Goal: Task Accomplishment & Management: Understand process/instructions

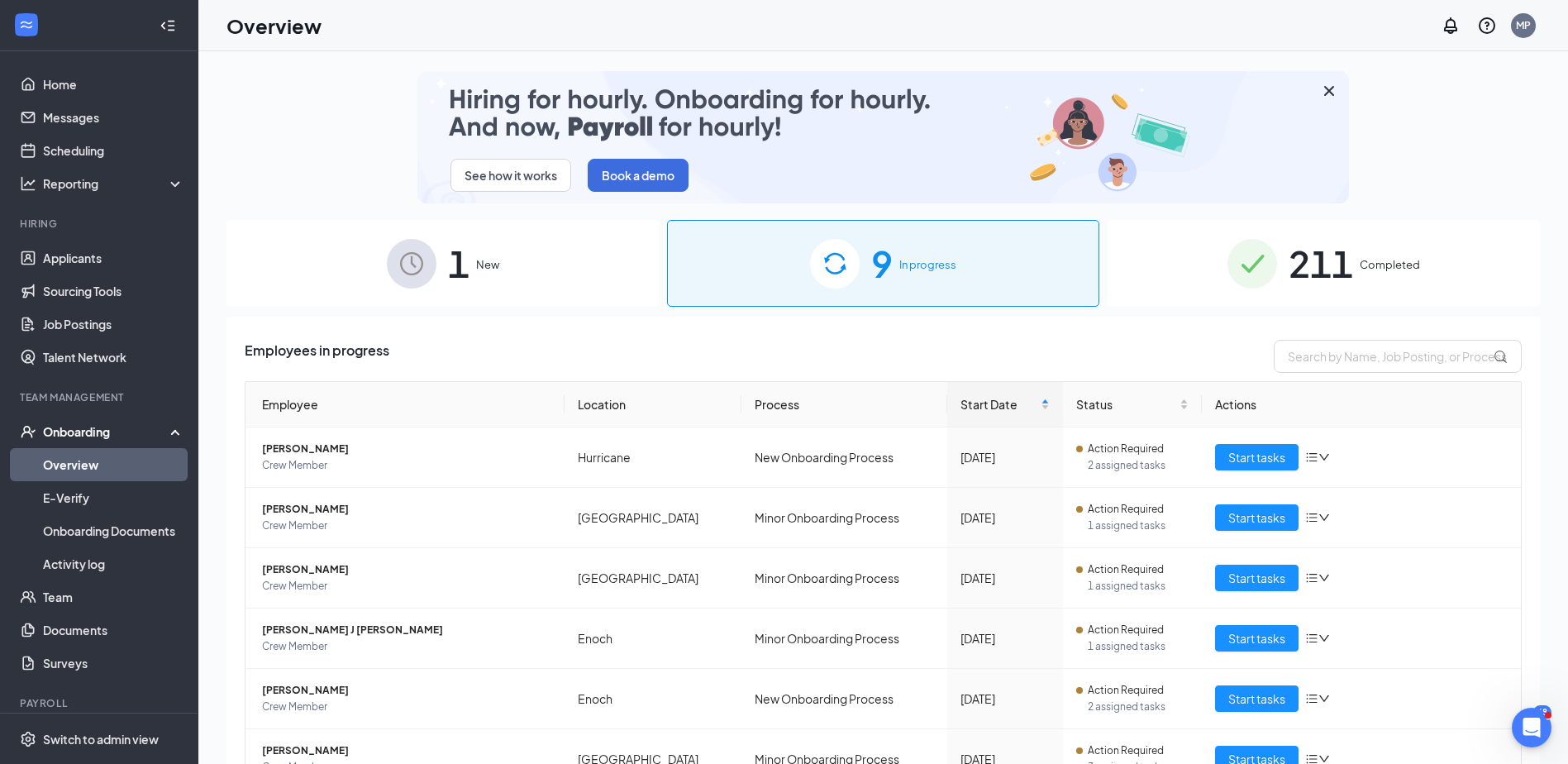
drag, startPoint x: 1022, startPoint y: 260, endPoint x: 1034, endPoint y: 257, distance: 12.4
click at [1034, 257] on div "9 In progress" at bounding box center [883, 264] width 432 height 87
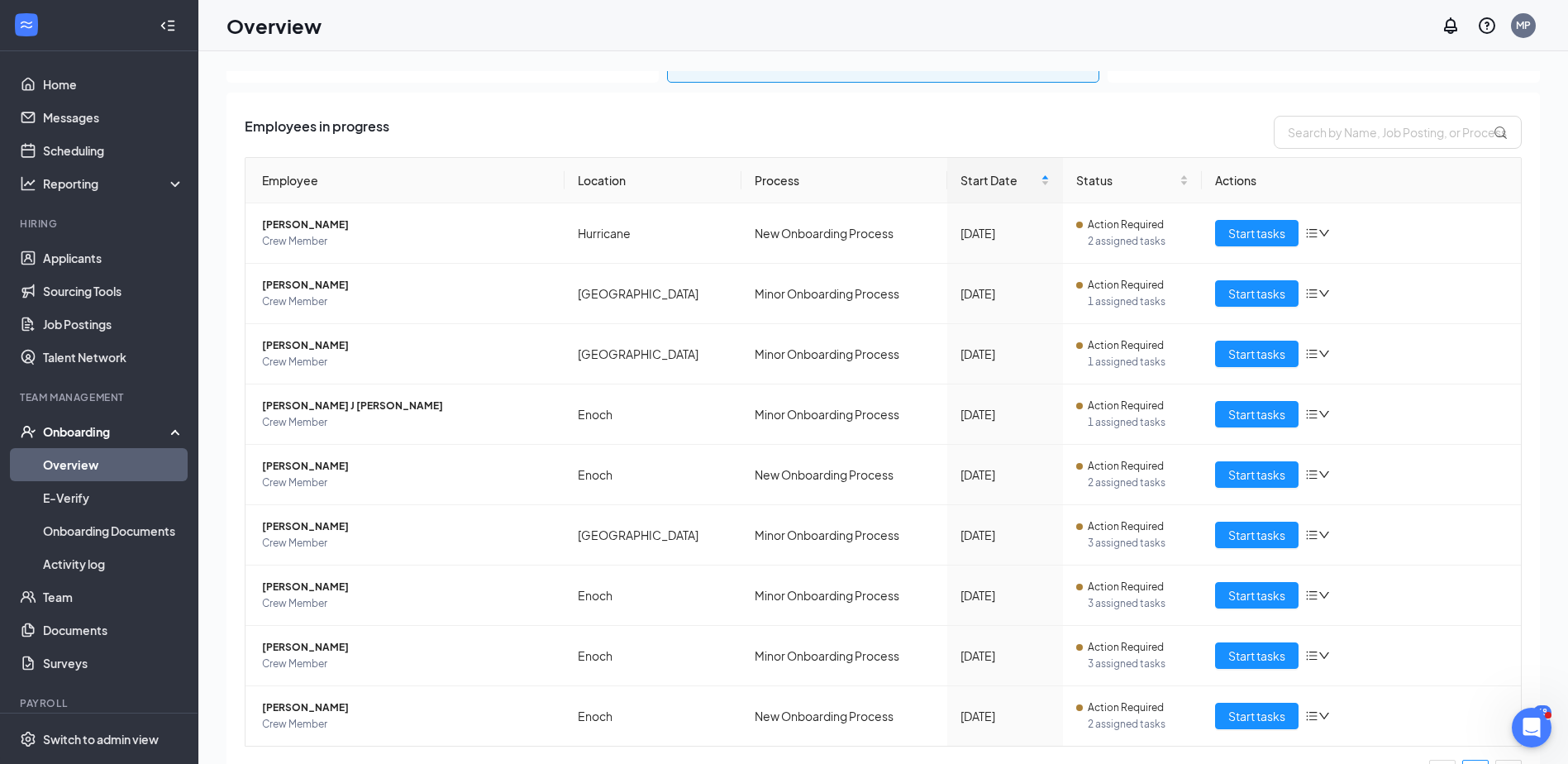
scroll to position [264, 0]
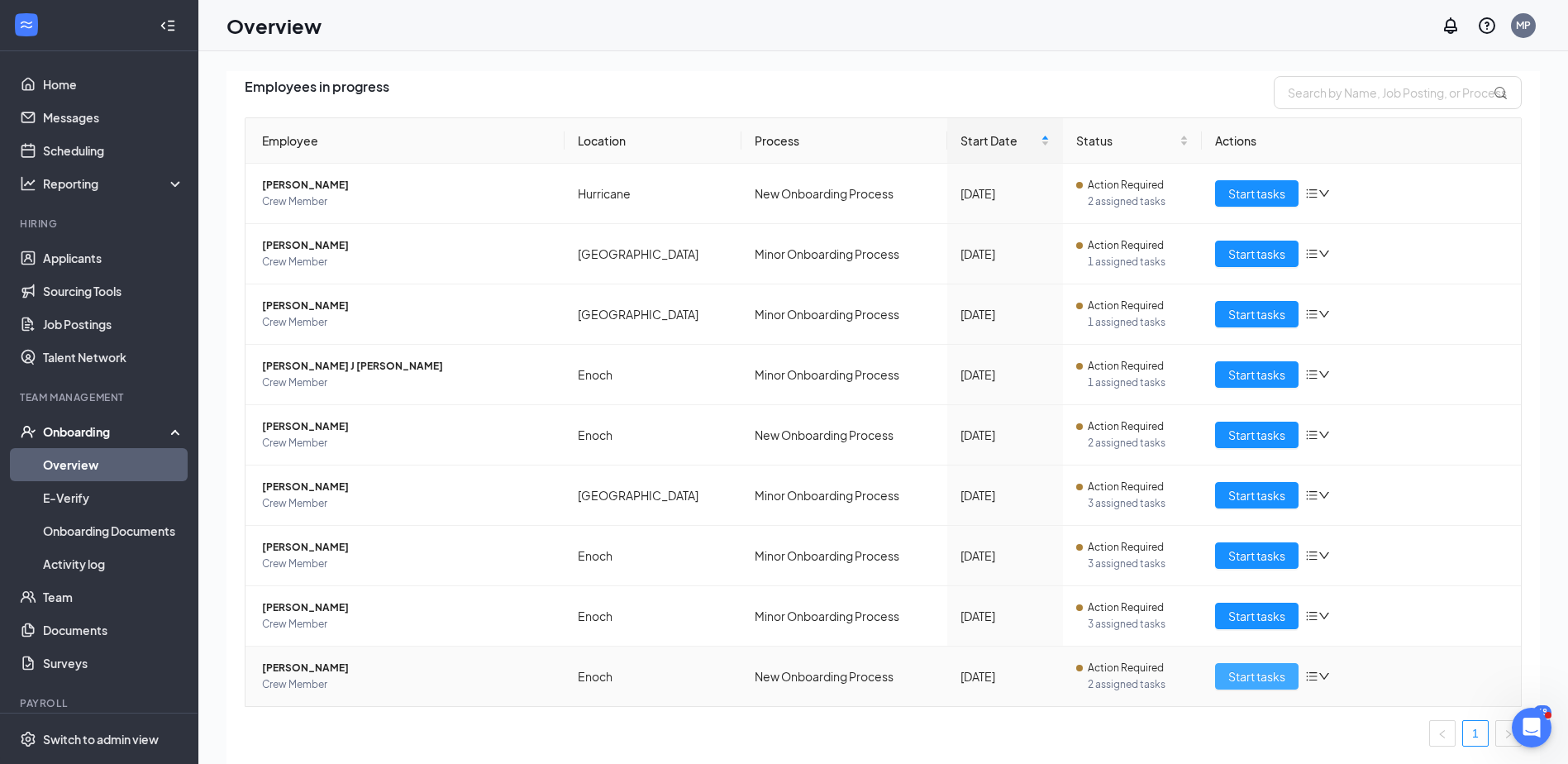
click at [1245, 674] on span "Start tasks" at bounding box center [1257, 676] width 57 height 18
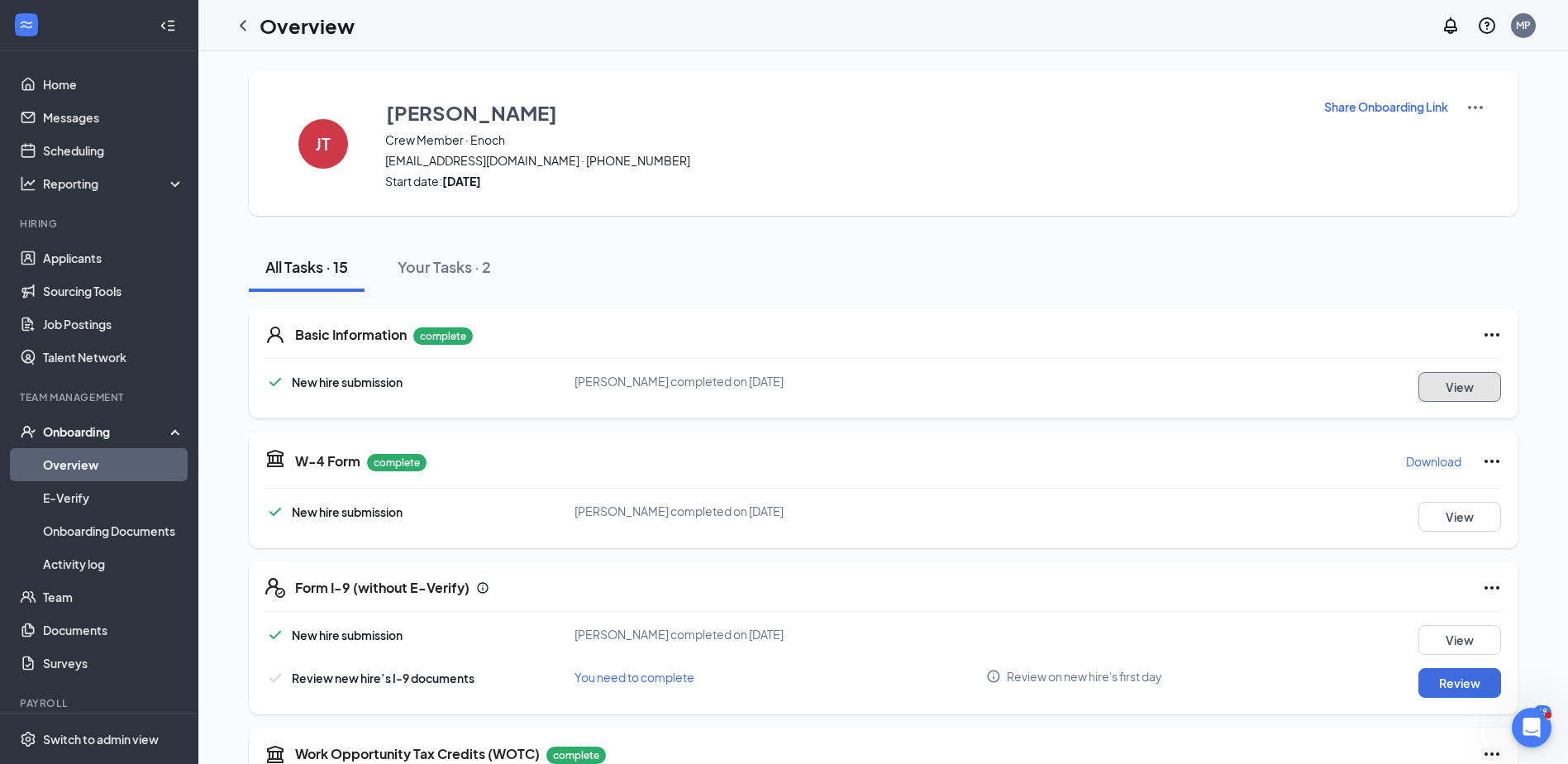
click at [1450, 389] on button "View" at bounding box center [1459, 387] width 83 height 30
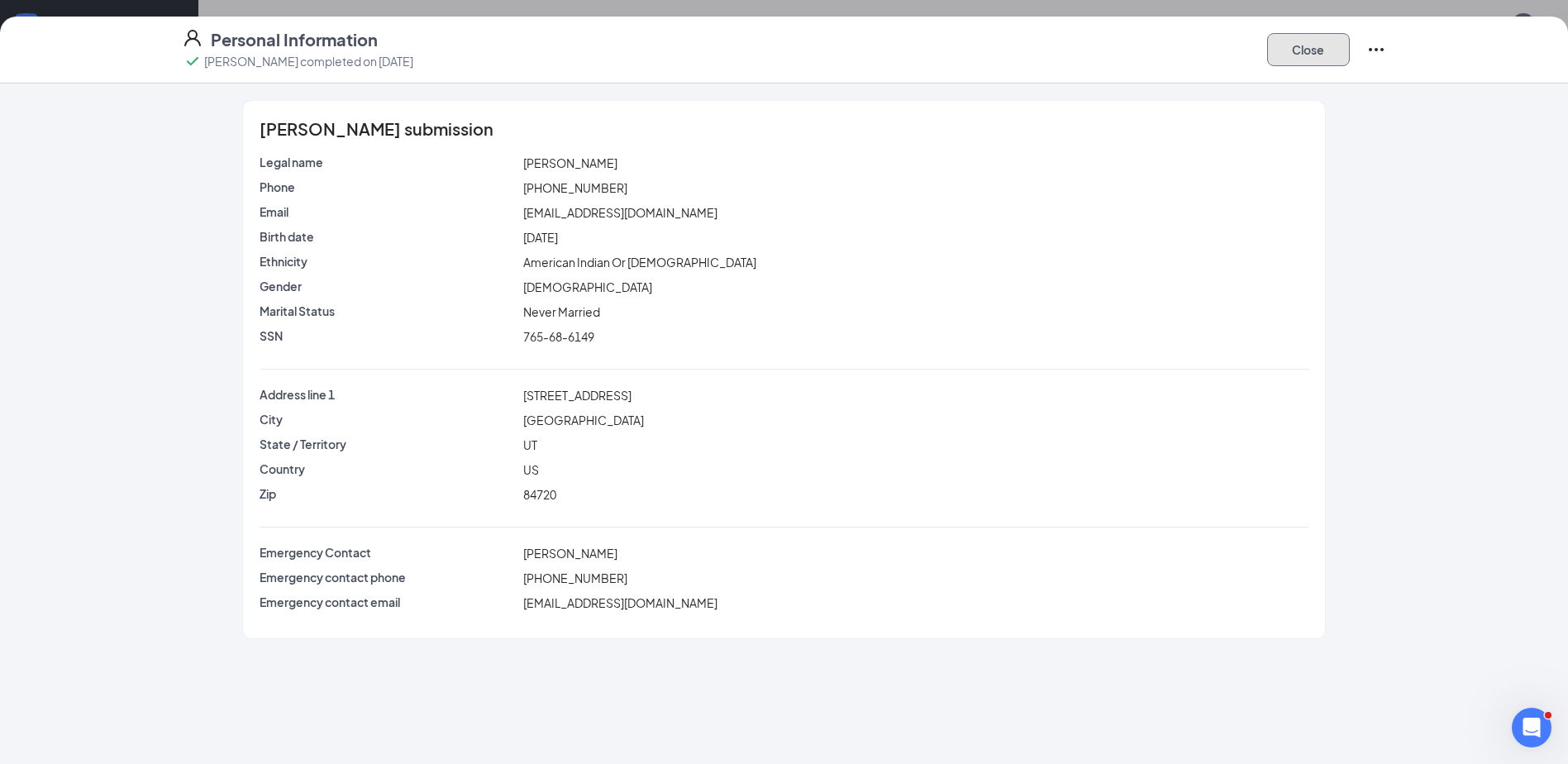
click at [1309, 50] on button "Close" at bounding box center [1308, 50] width 83 height 33
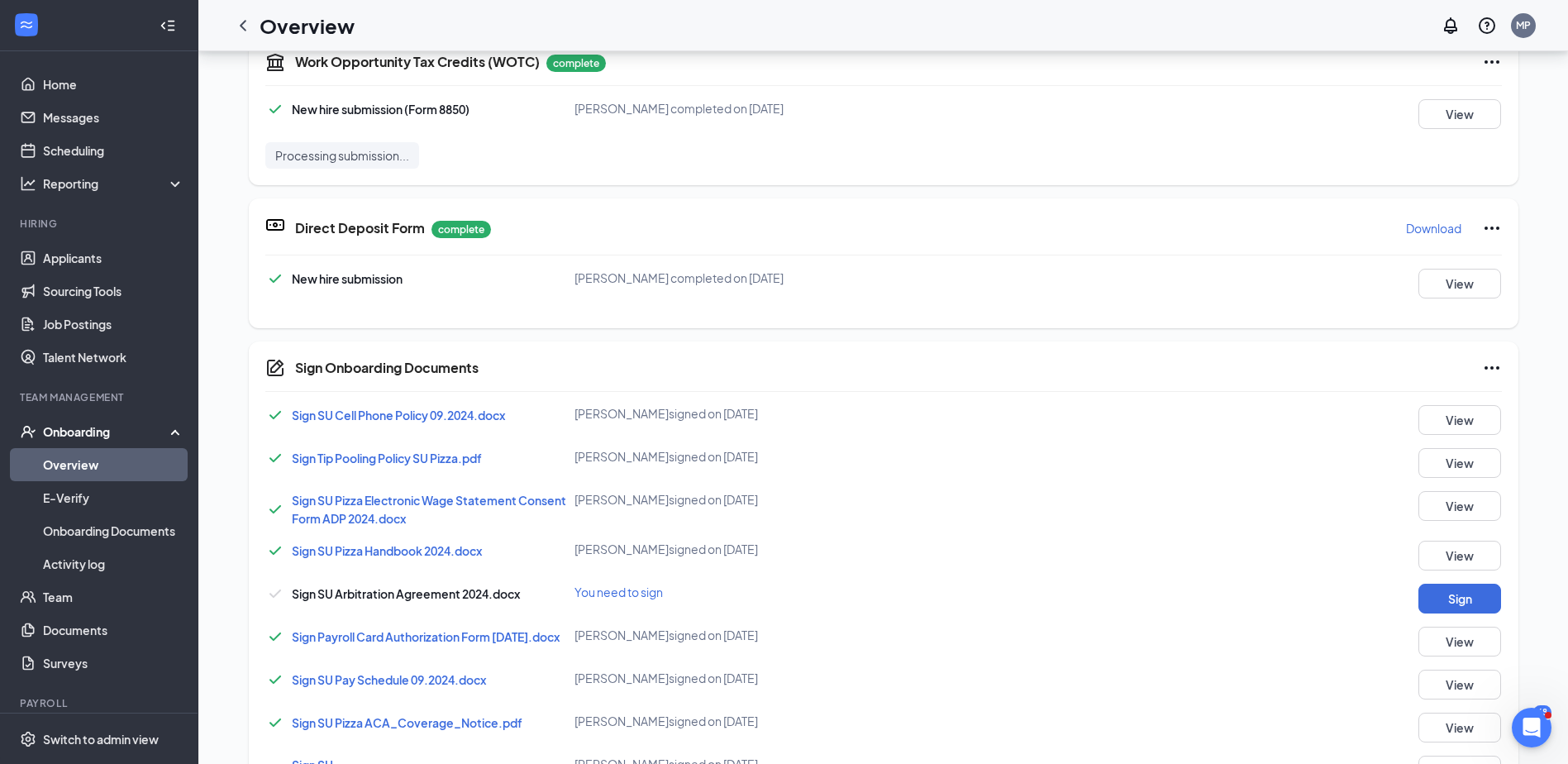
scroll to position [695, 0]
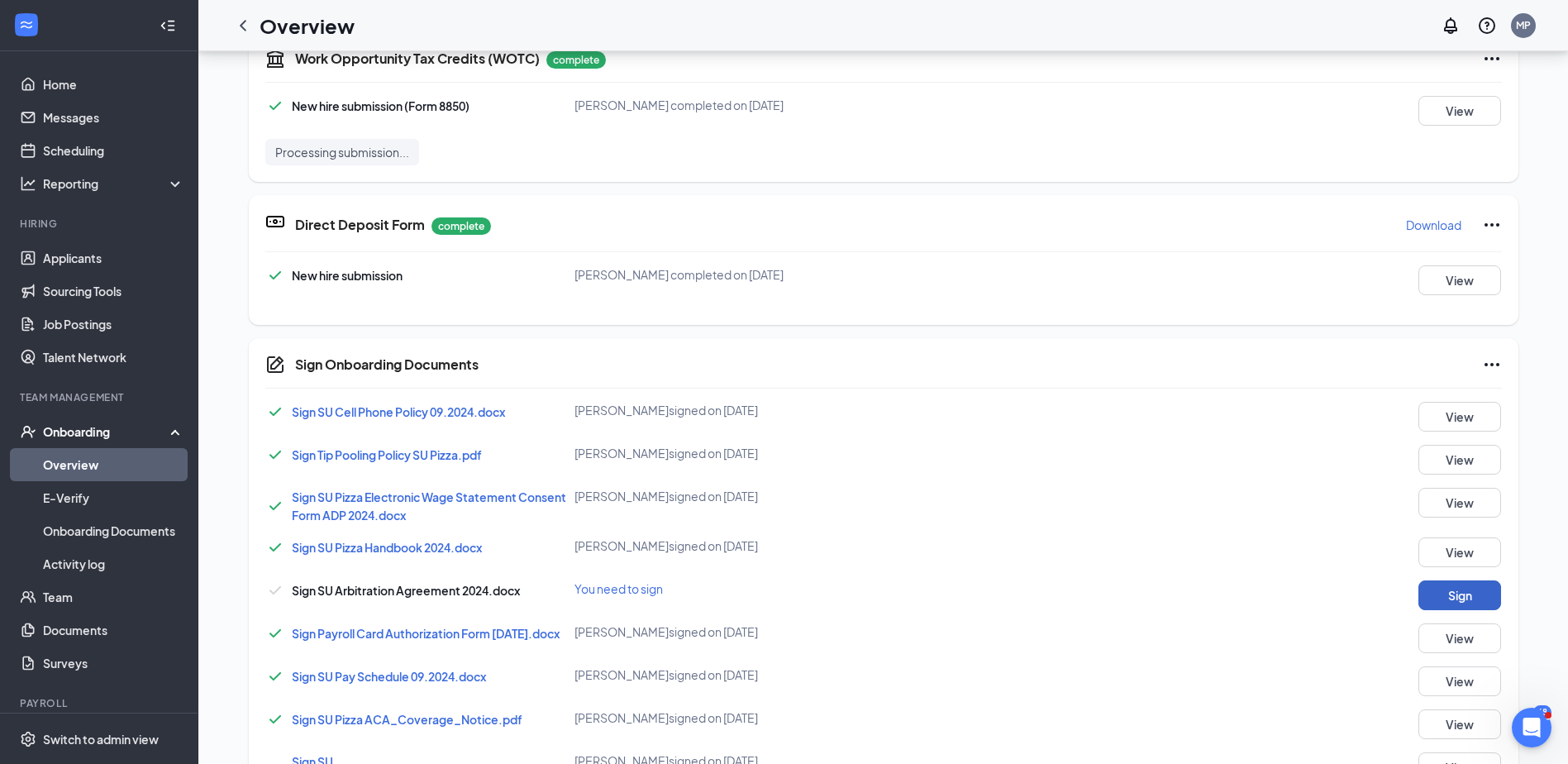
click at [1452, 593] on button "Sign" at bounding box center [1459, 595] width 83 height 30
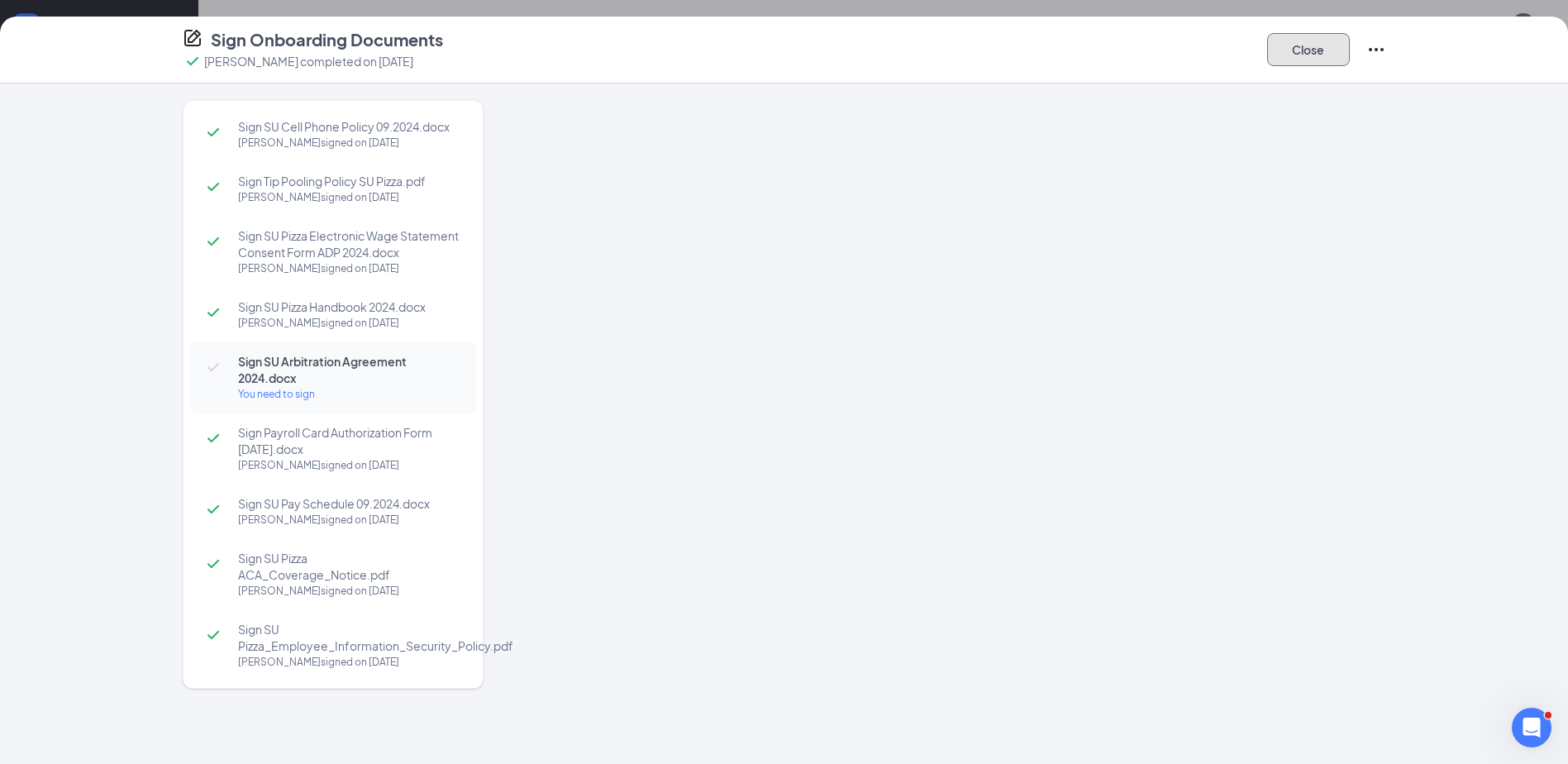
click at [1318, 49] on button "Close" at bounding box center [1308, 50] width 83 height 33
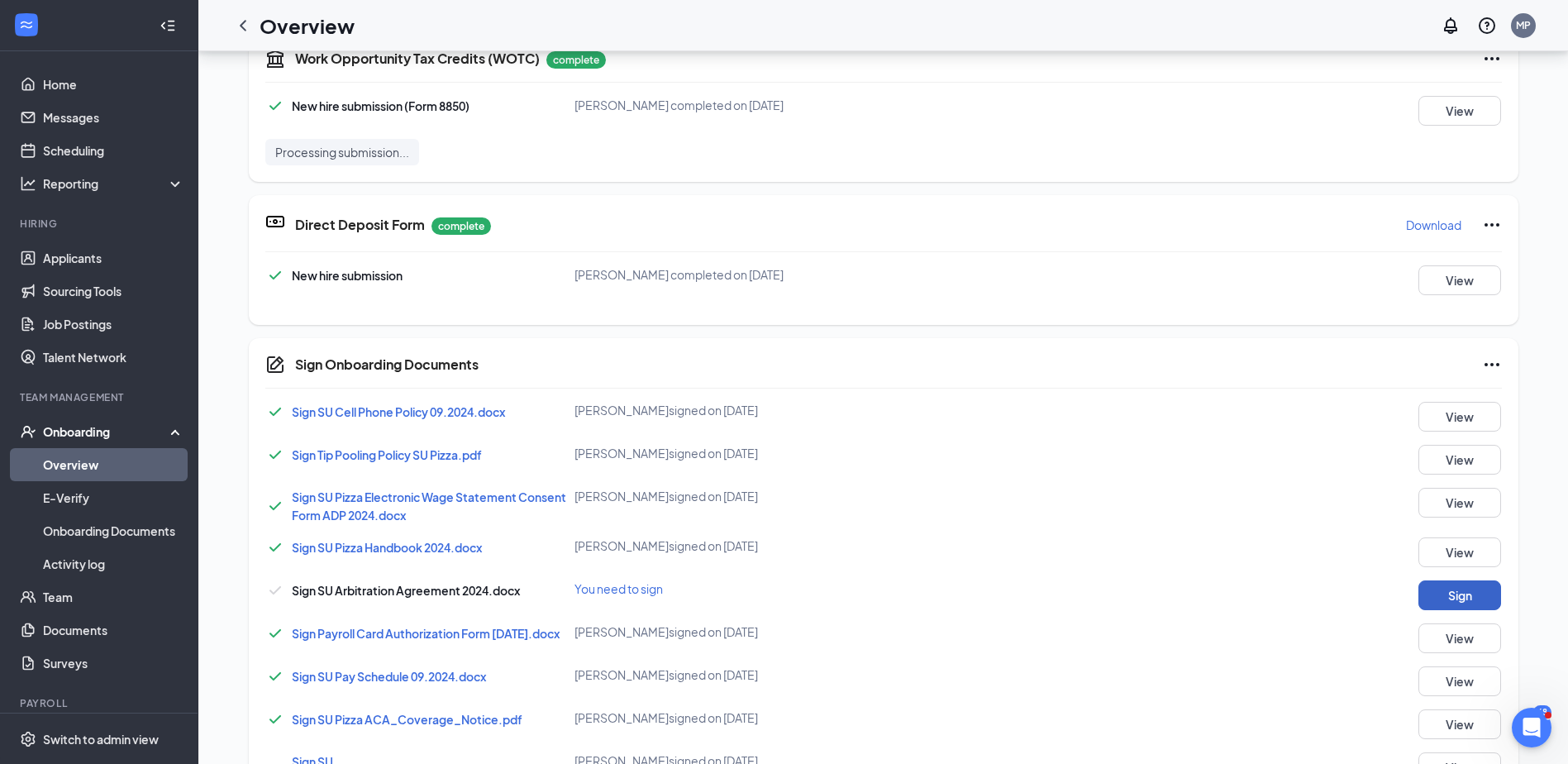
click at [1437, 593] on button "Sign" at bounding box center [1459, 595] width 83 height 30
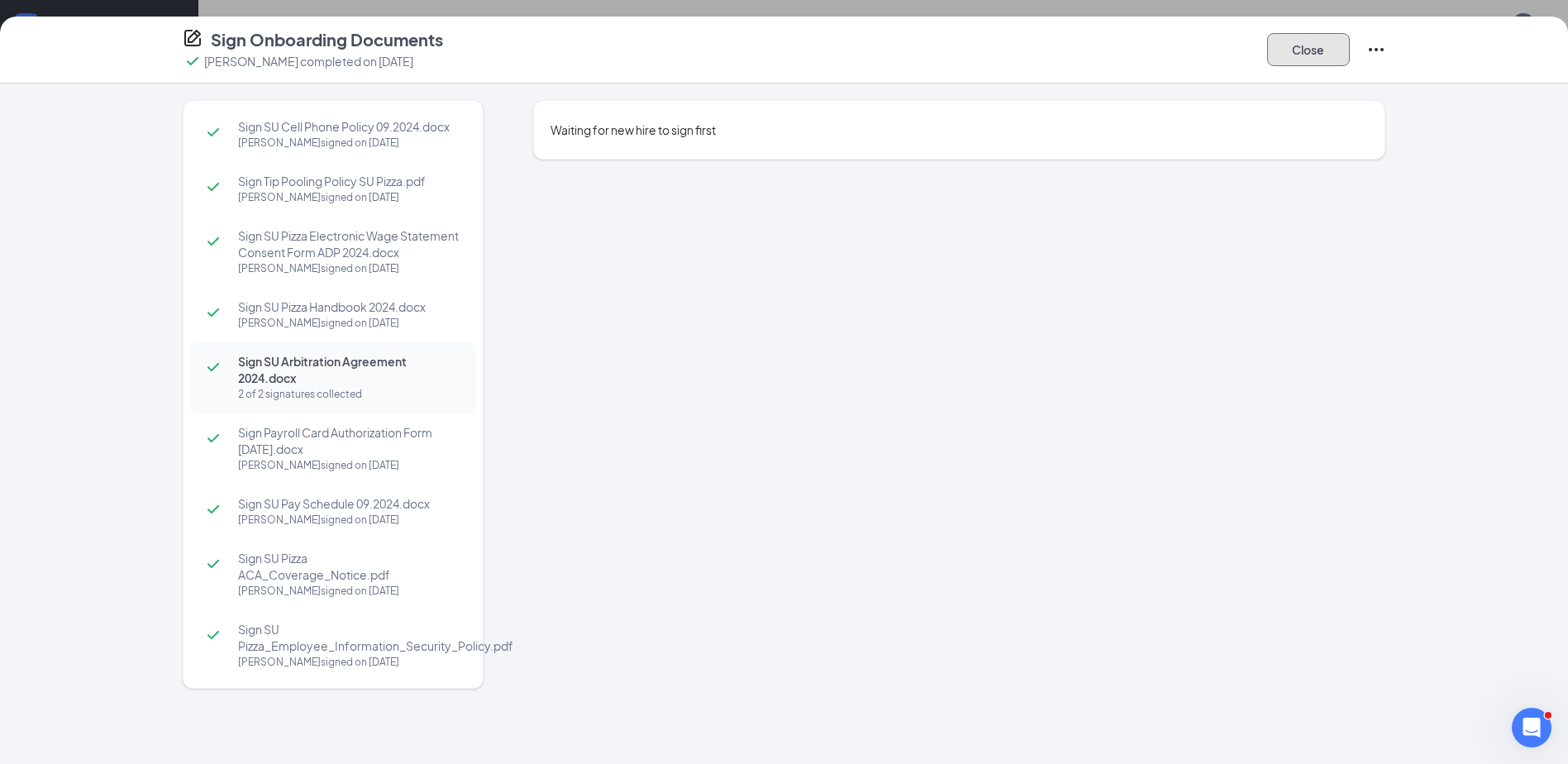
click at [1325, 37] on button "Close" at bounding box center [1308, 50] width 83 height 33
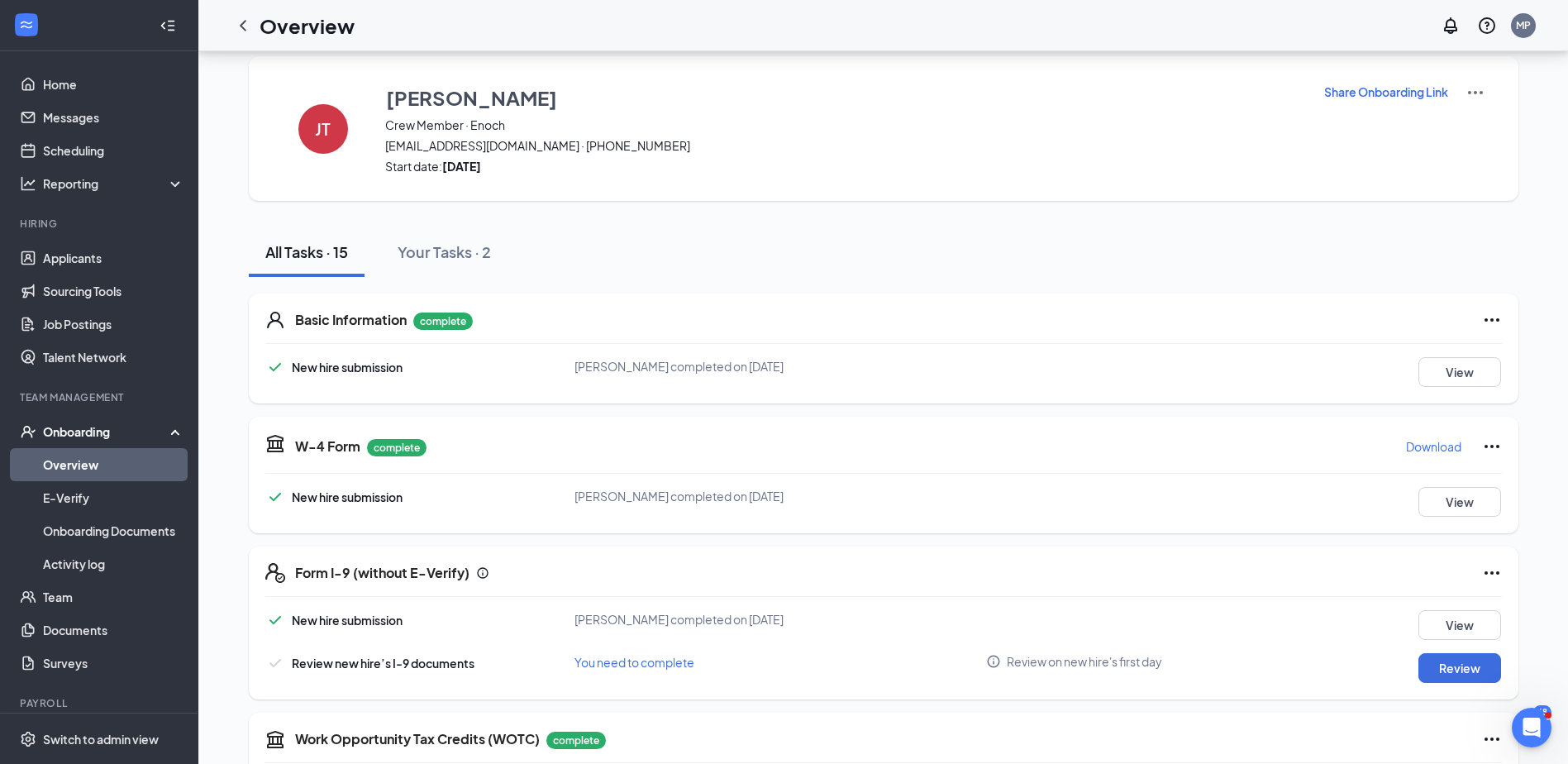
scroll to position [0, 0]
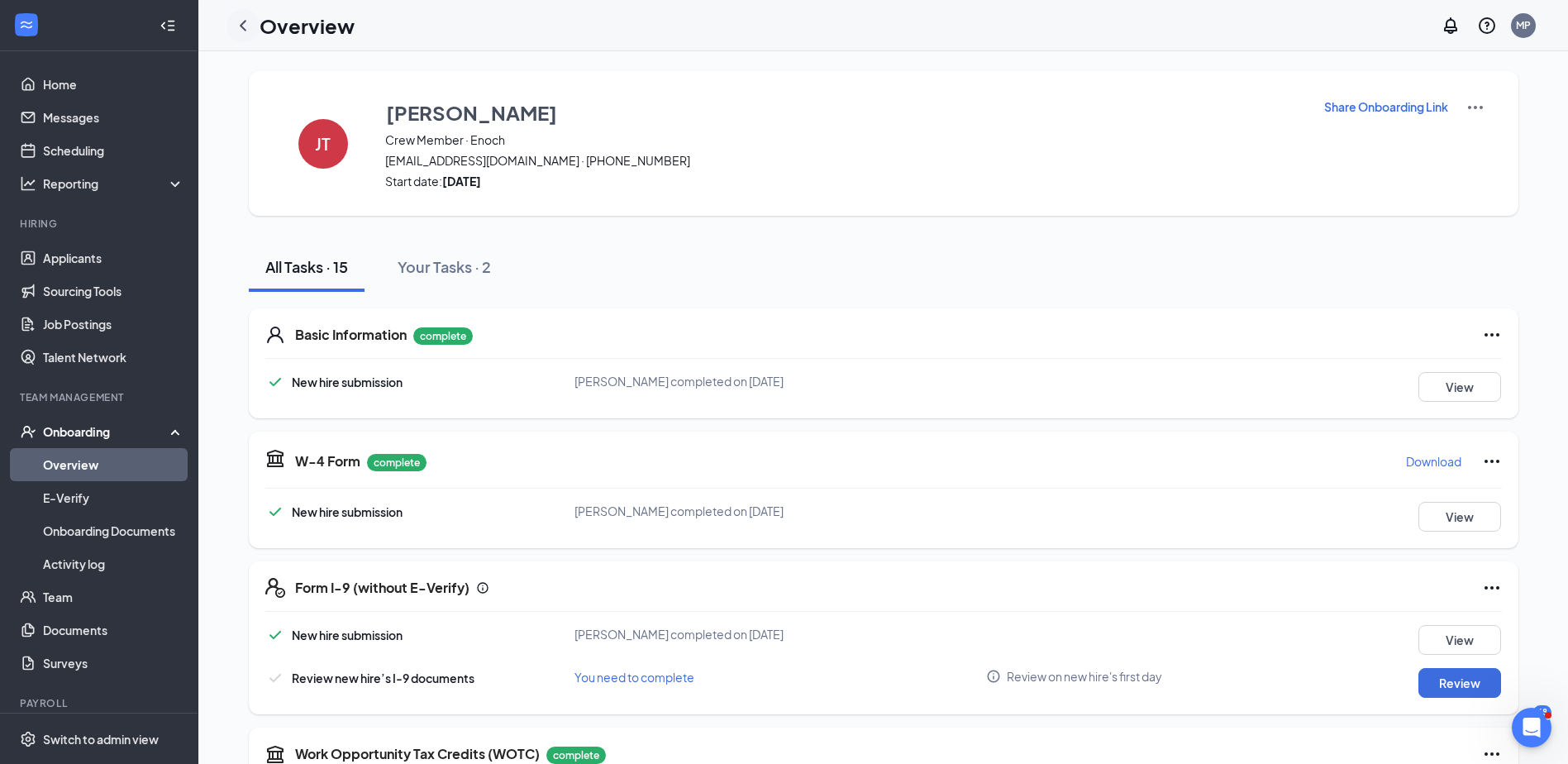
click at [244, 22] on icon "ChevronLeft" at bounding box center [244, 25] width 7 height 10
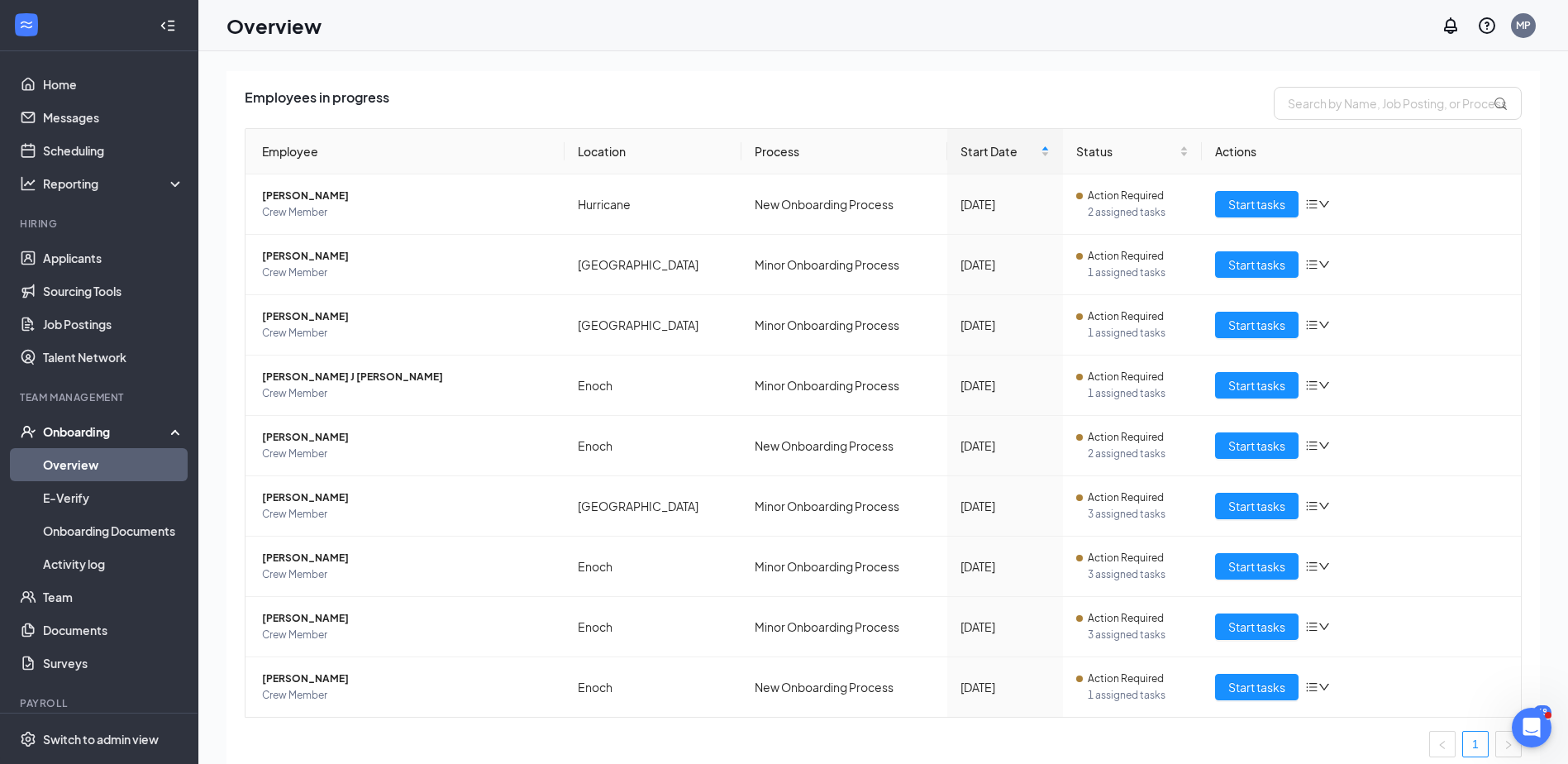
scroll to position [264, 0]
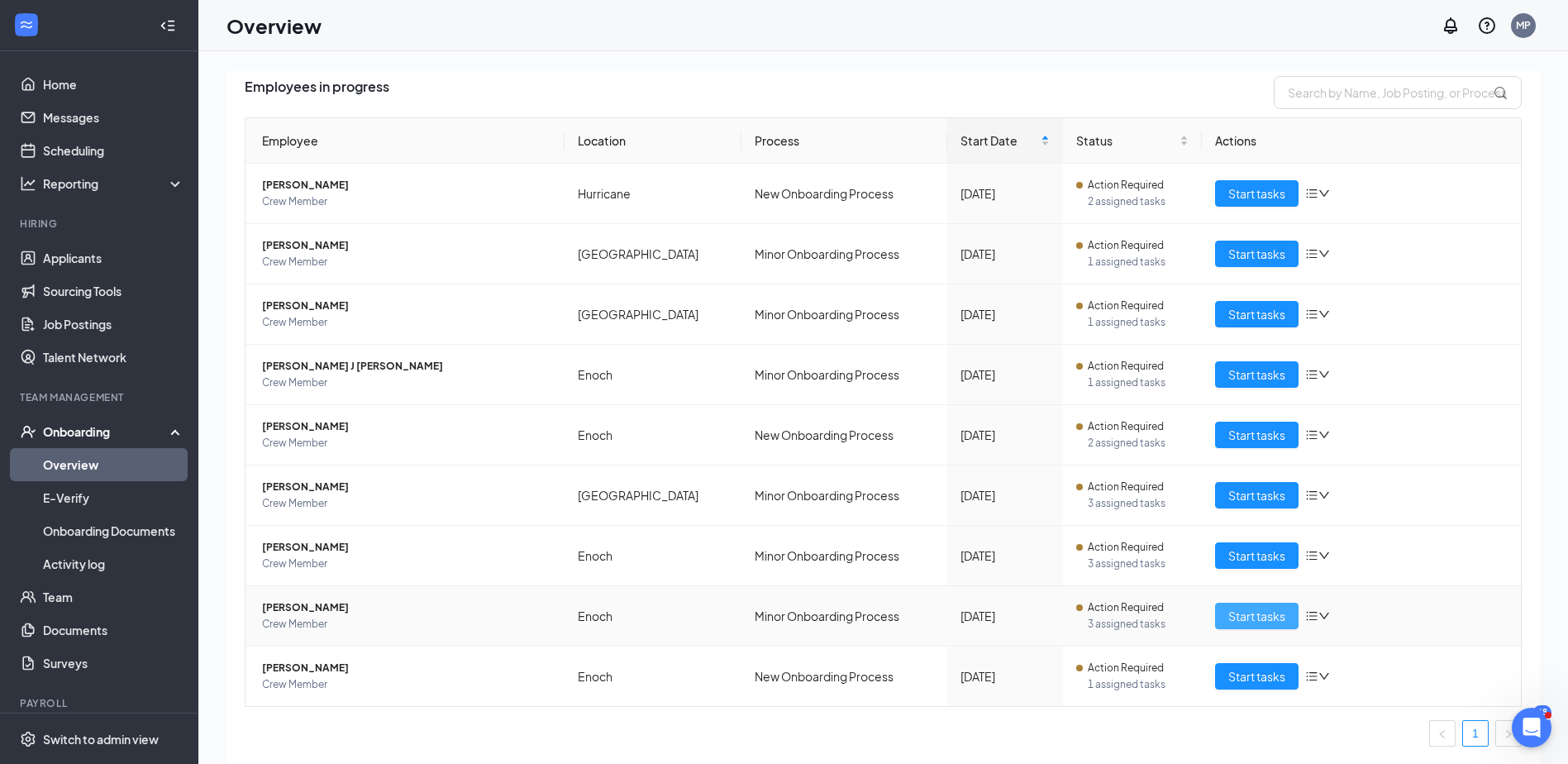
click at [1243, 613] on span "Start tasks" at bounding box center [1257, 615] width 57 height 18
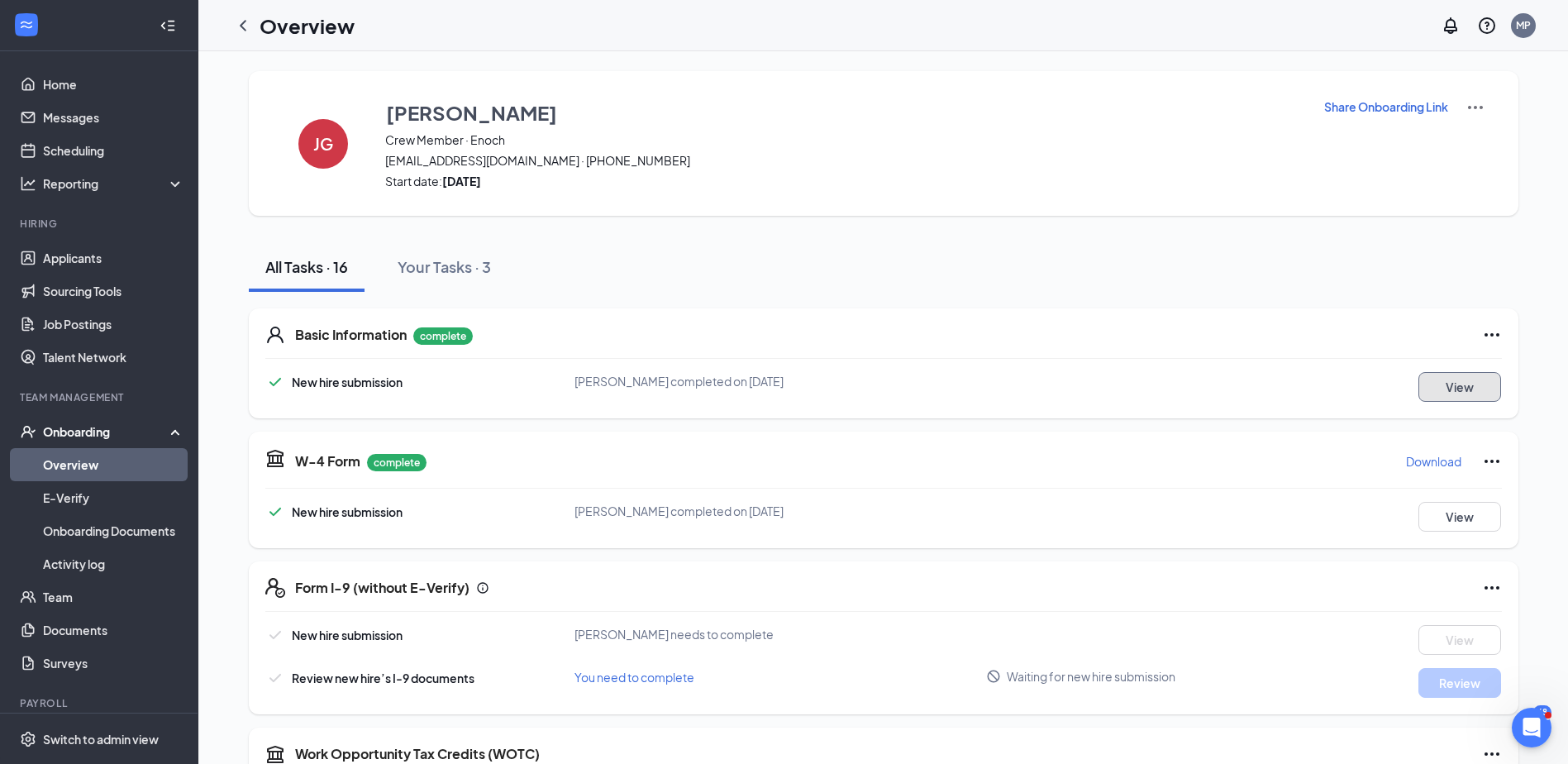
click at [1470, 391] on button "View" at bounding box center [1459, 387] width 83 height 30
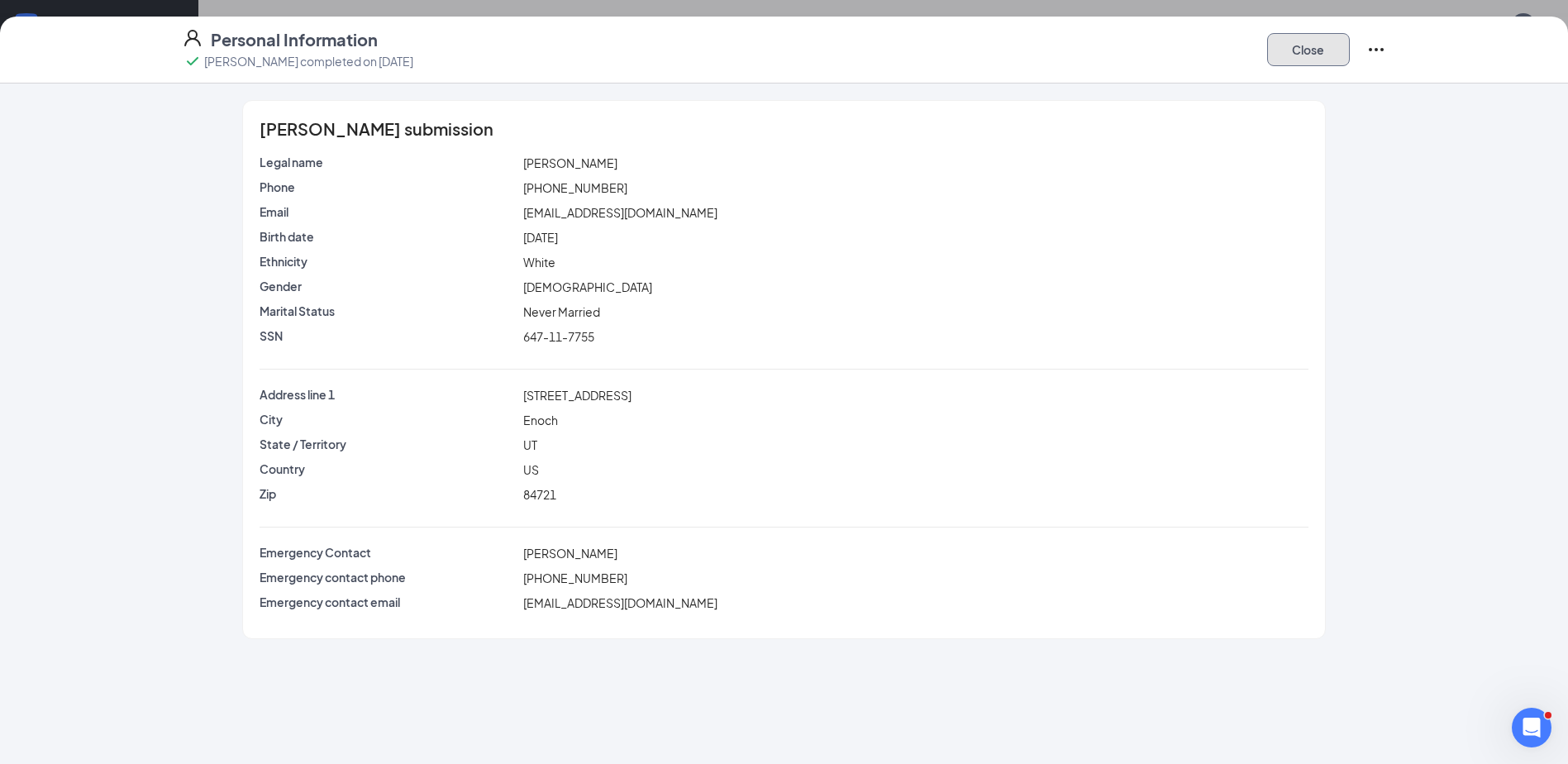
click at [1315, 42] on button "Close" at bounding box center [1308, 50] width 83 height 33
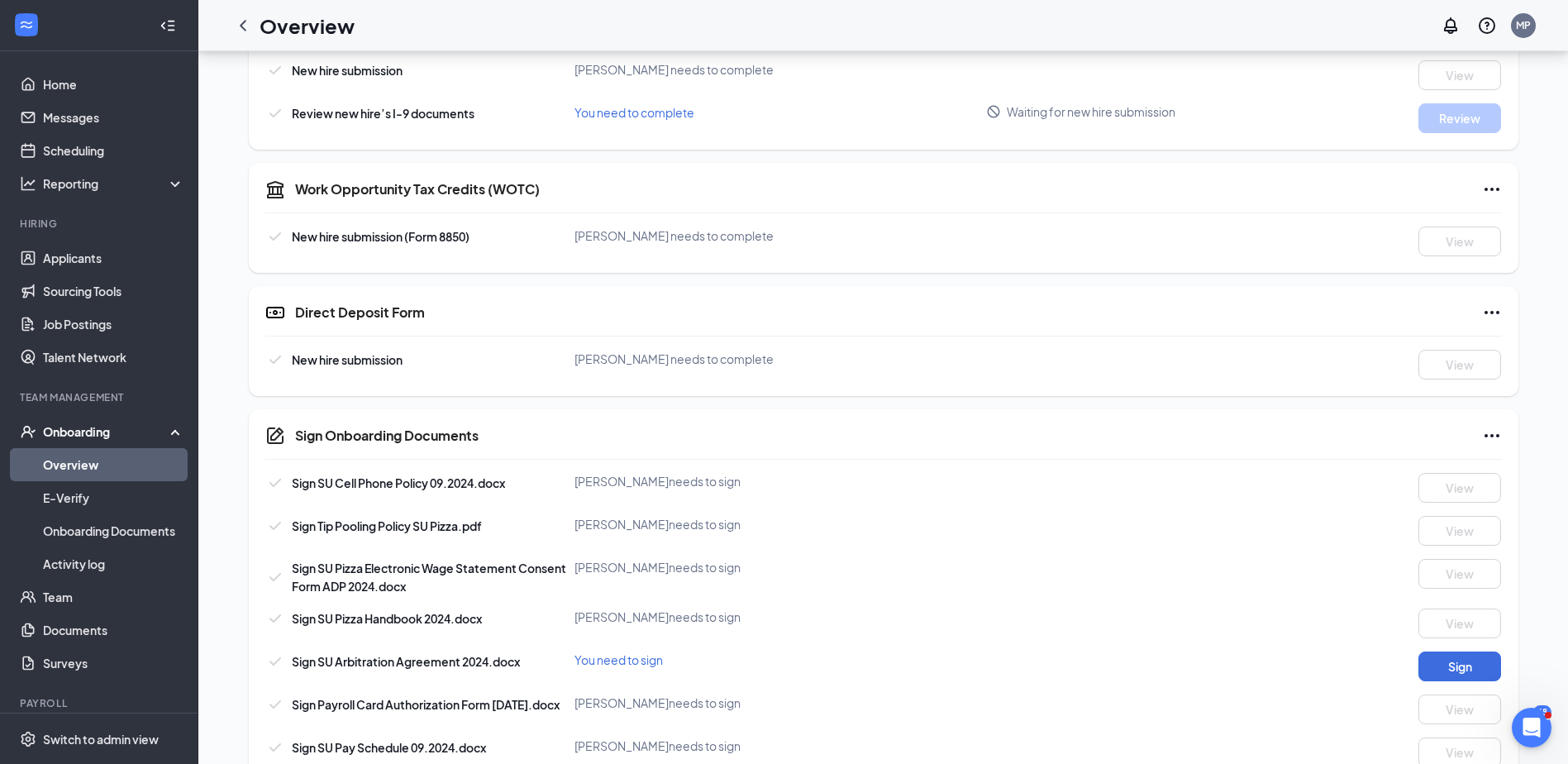
scroll to position [754, 0]
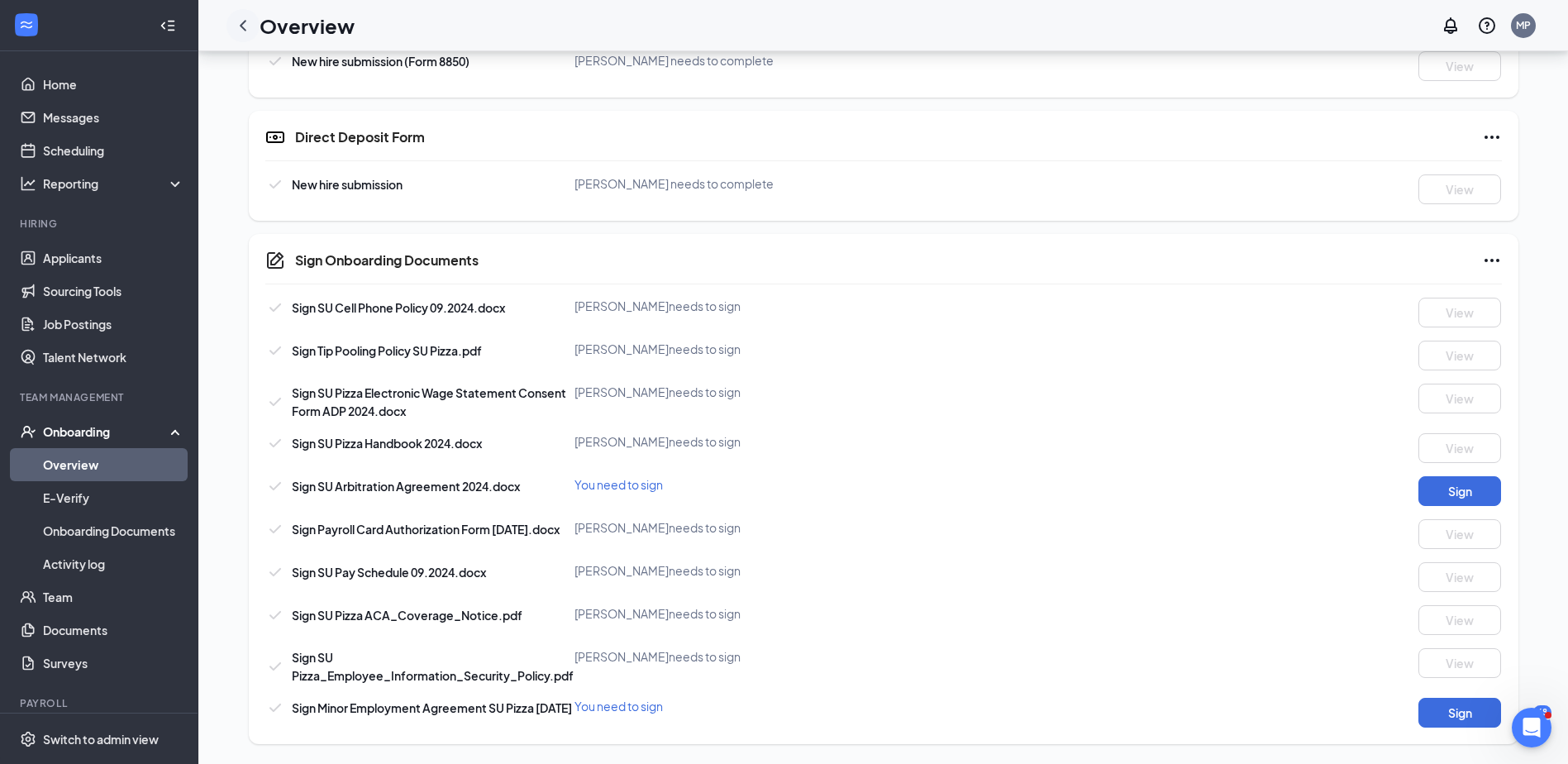
click at [241, 23] on icon "ChevronLeft" at bounding box center [243, 25] width 20 height 20
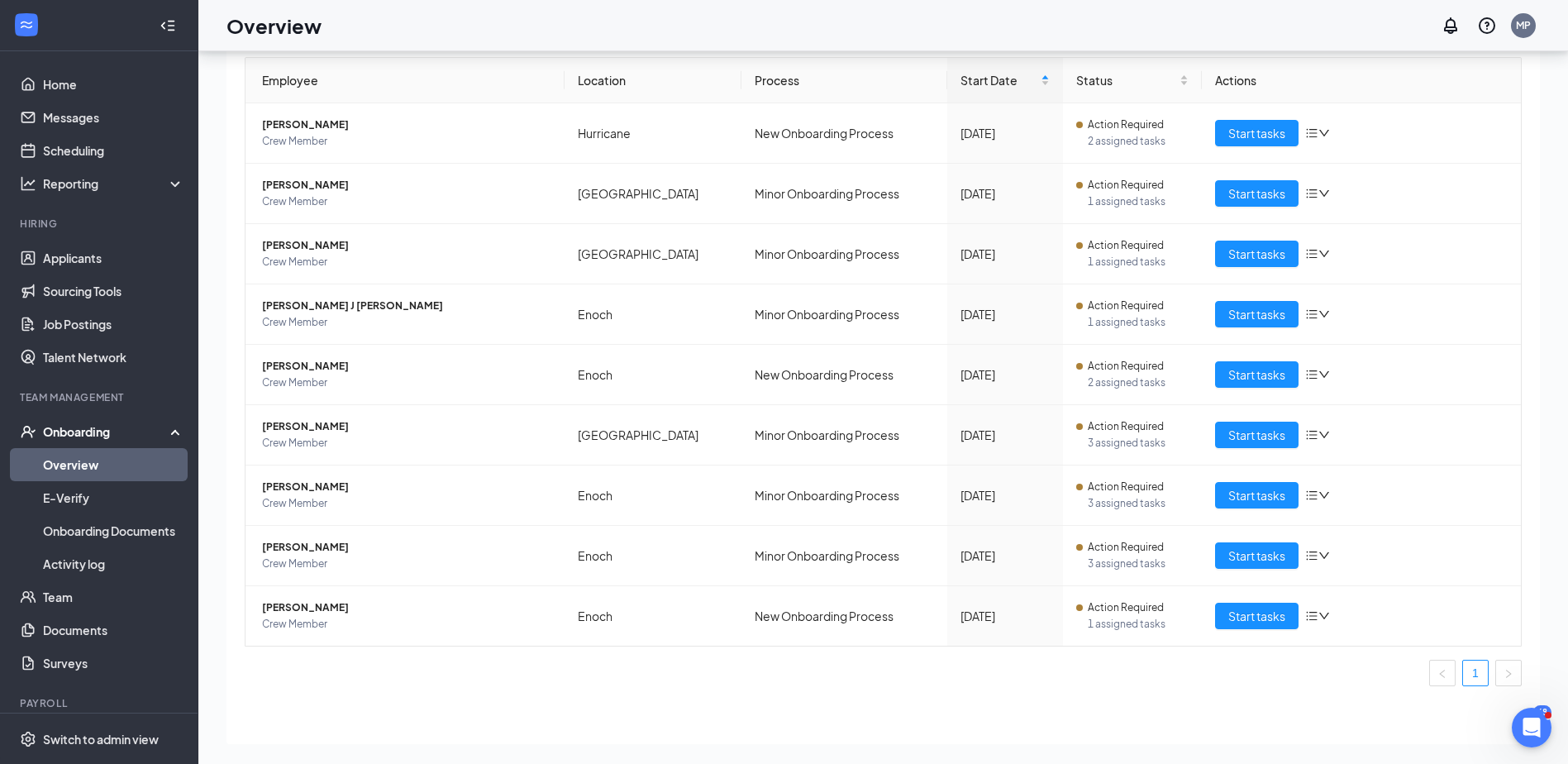
scroll to position [252, 0]
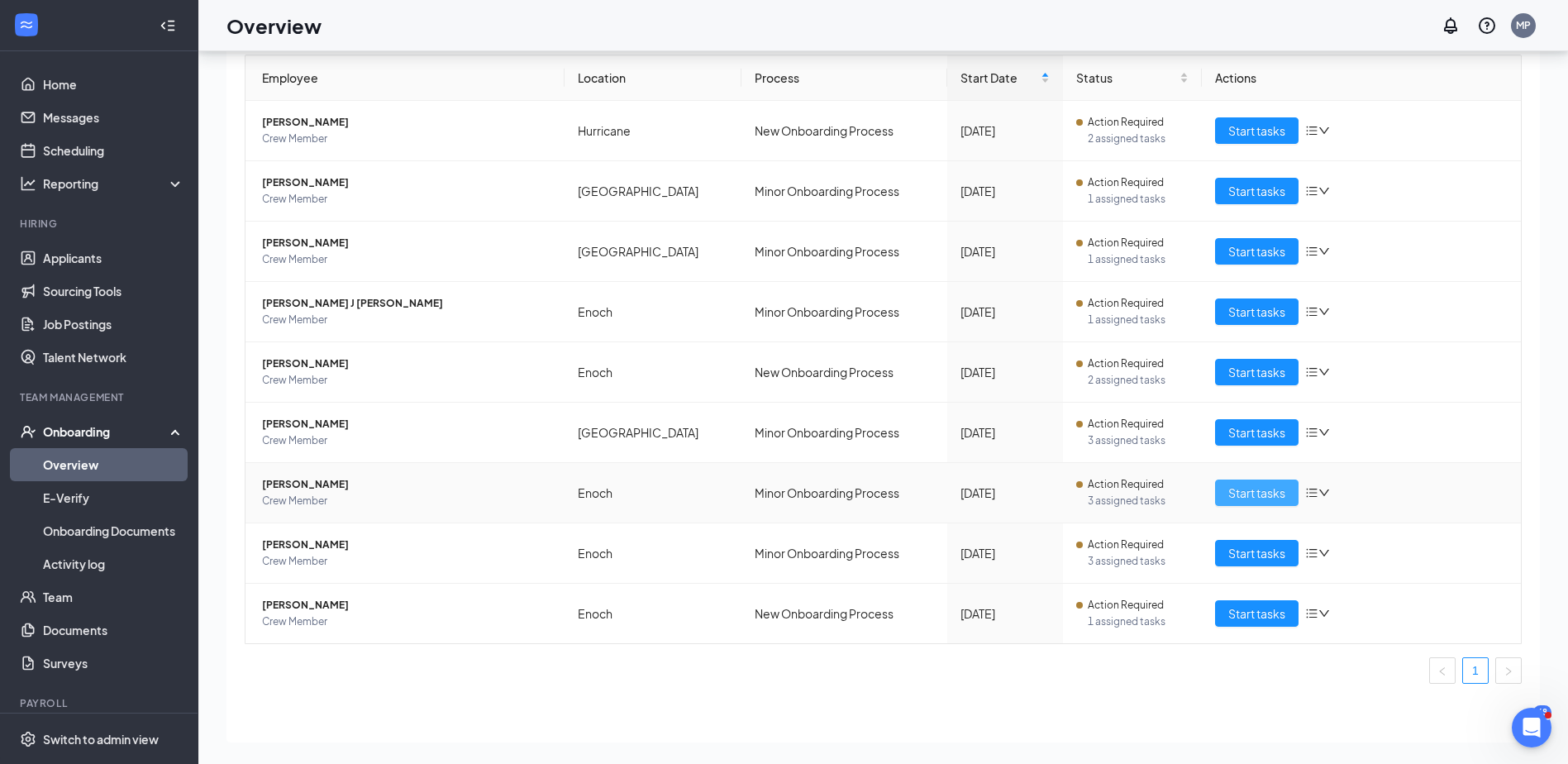
click at [1243, 499] on span "Start tasks" at bounding box center [1257, 493] width 57 height 18
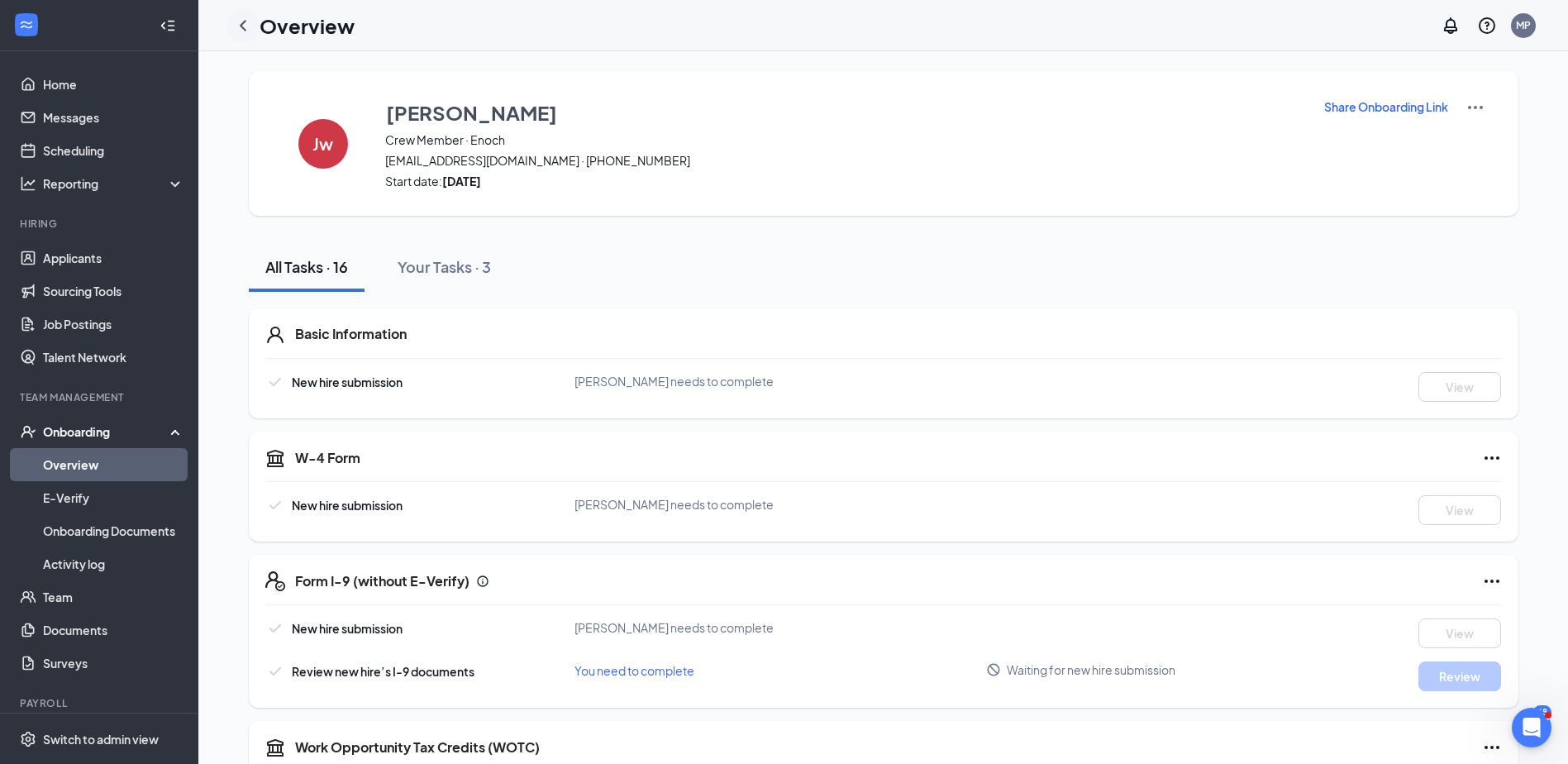
click at [247, 25] on icon "ChevronLeft" at bounding box center [243, 25] width 20 height 20
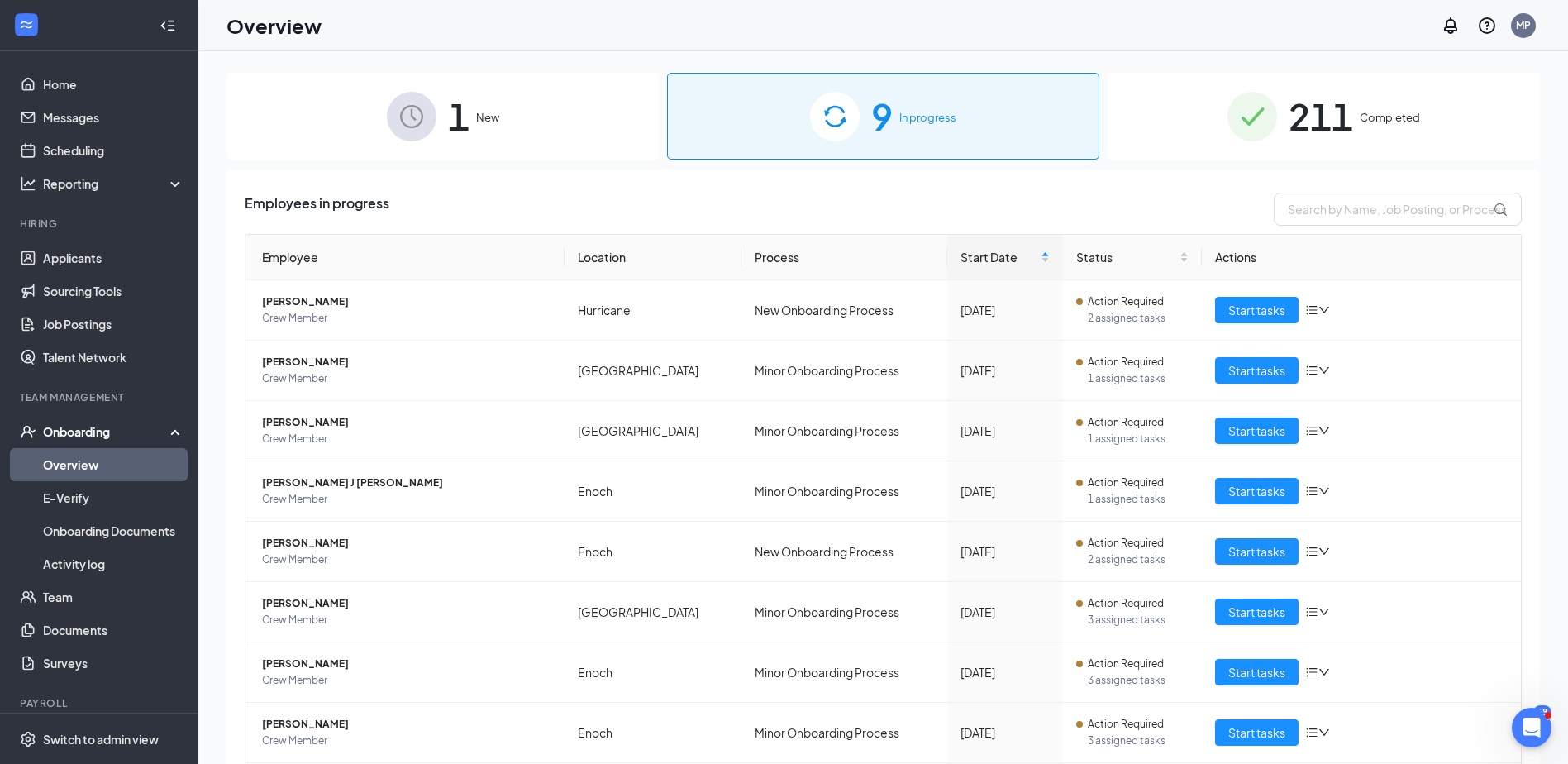
scroll to position [148, 0]
click at [1249, 615] on span "Start tasks" at bounding box center [1257, 611] width 57 height 18
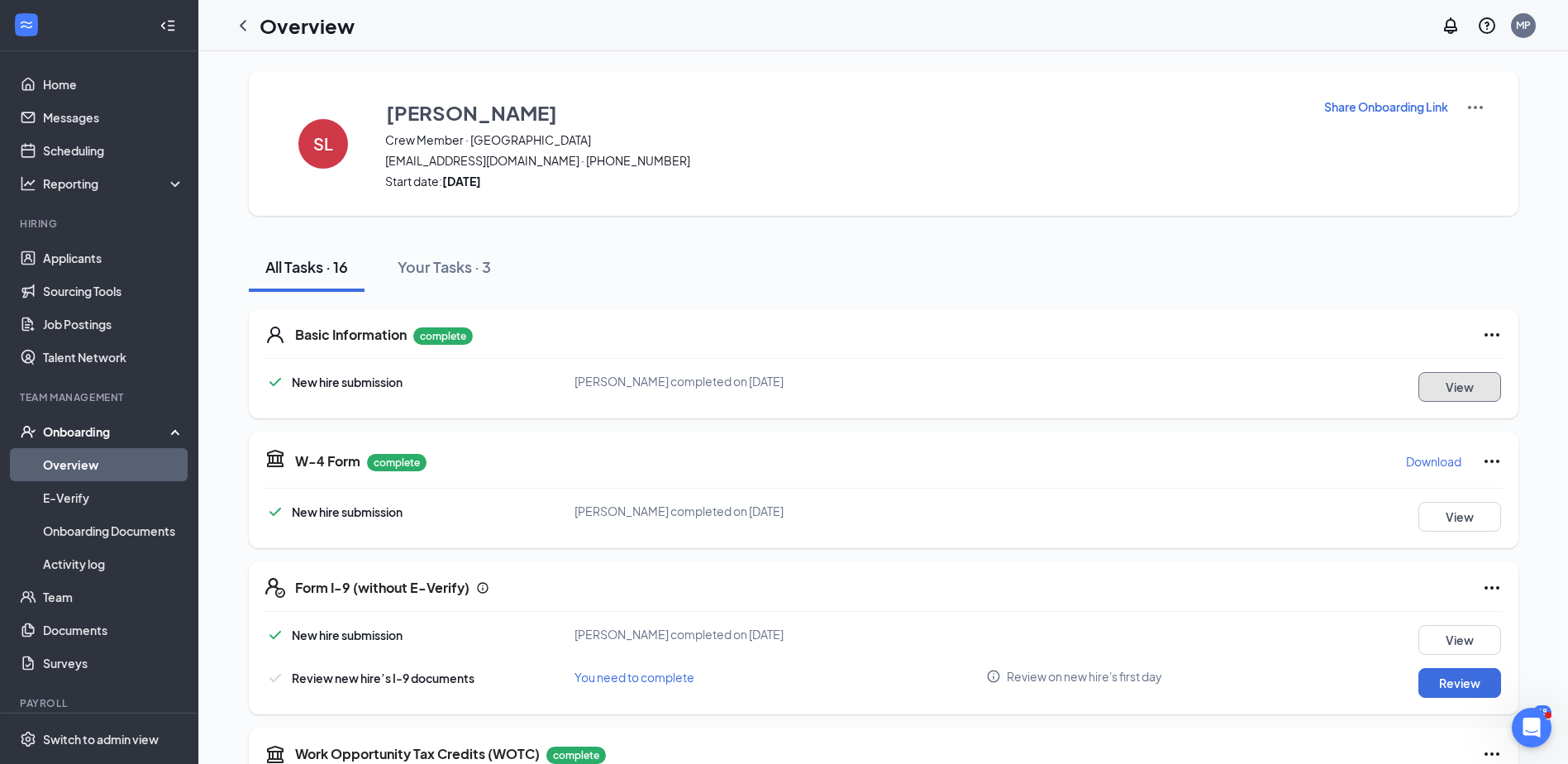
click at [1451, 392] on button "View" at bounding box center [1459, 387] width 83 height 30
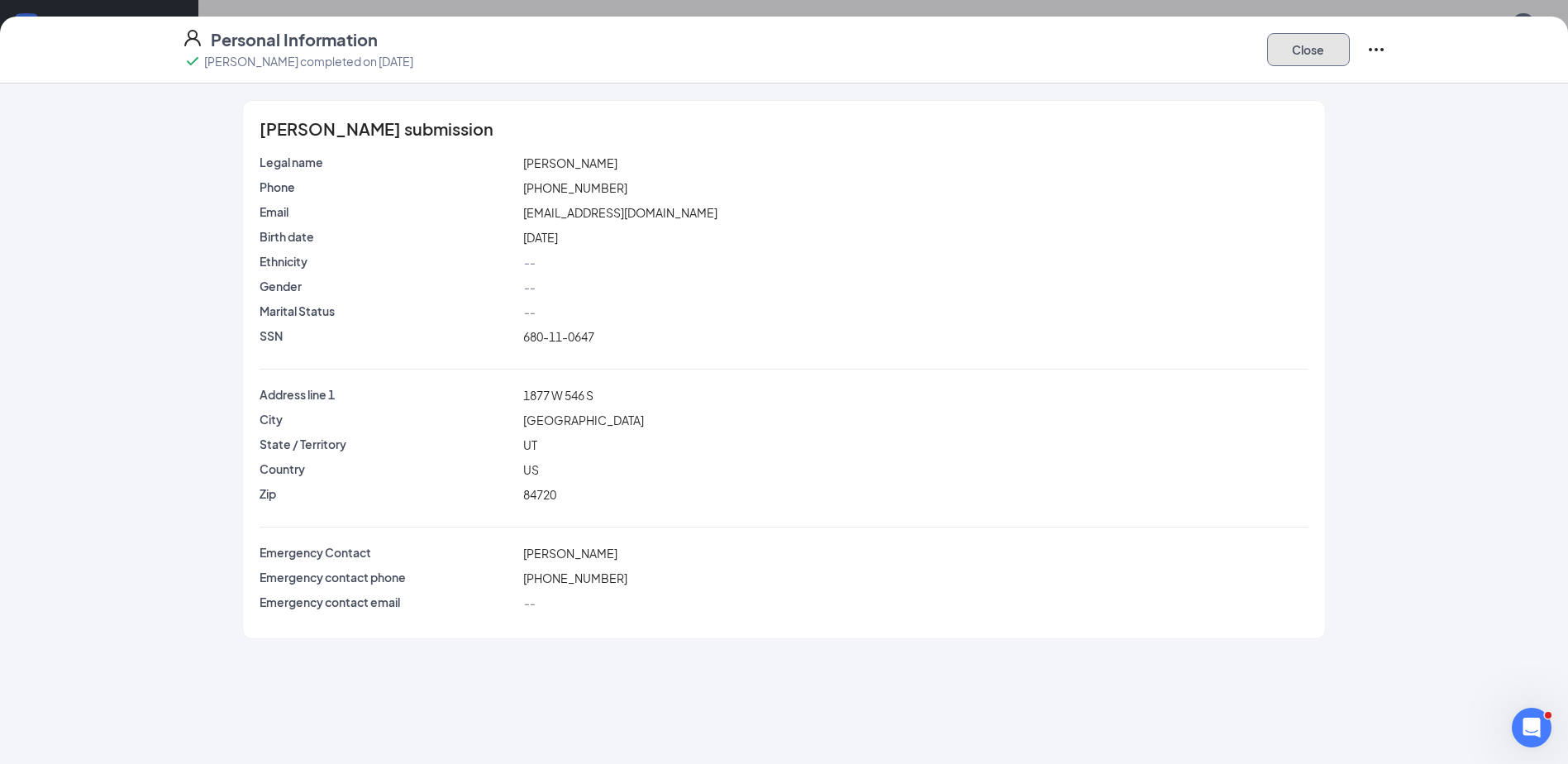
click at [1306, 39] on button "Close" at bounding box center [1308, 50] width 83 height 33
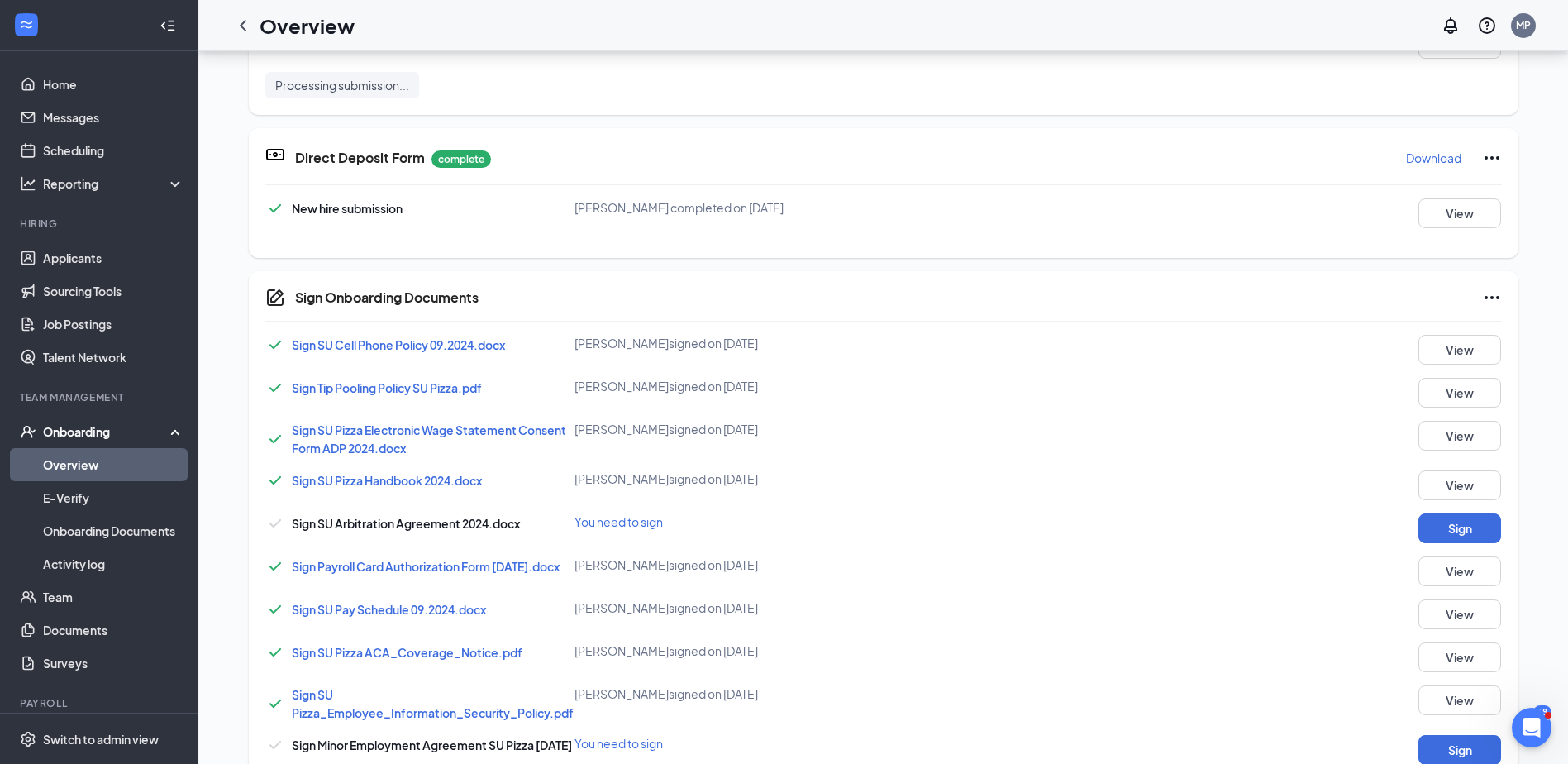
scroll to position [813, 0]
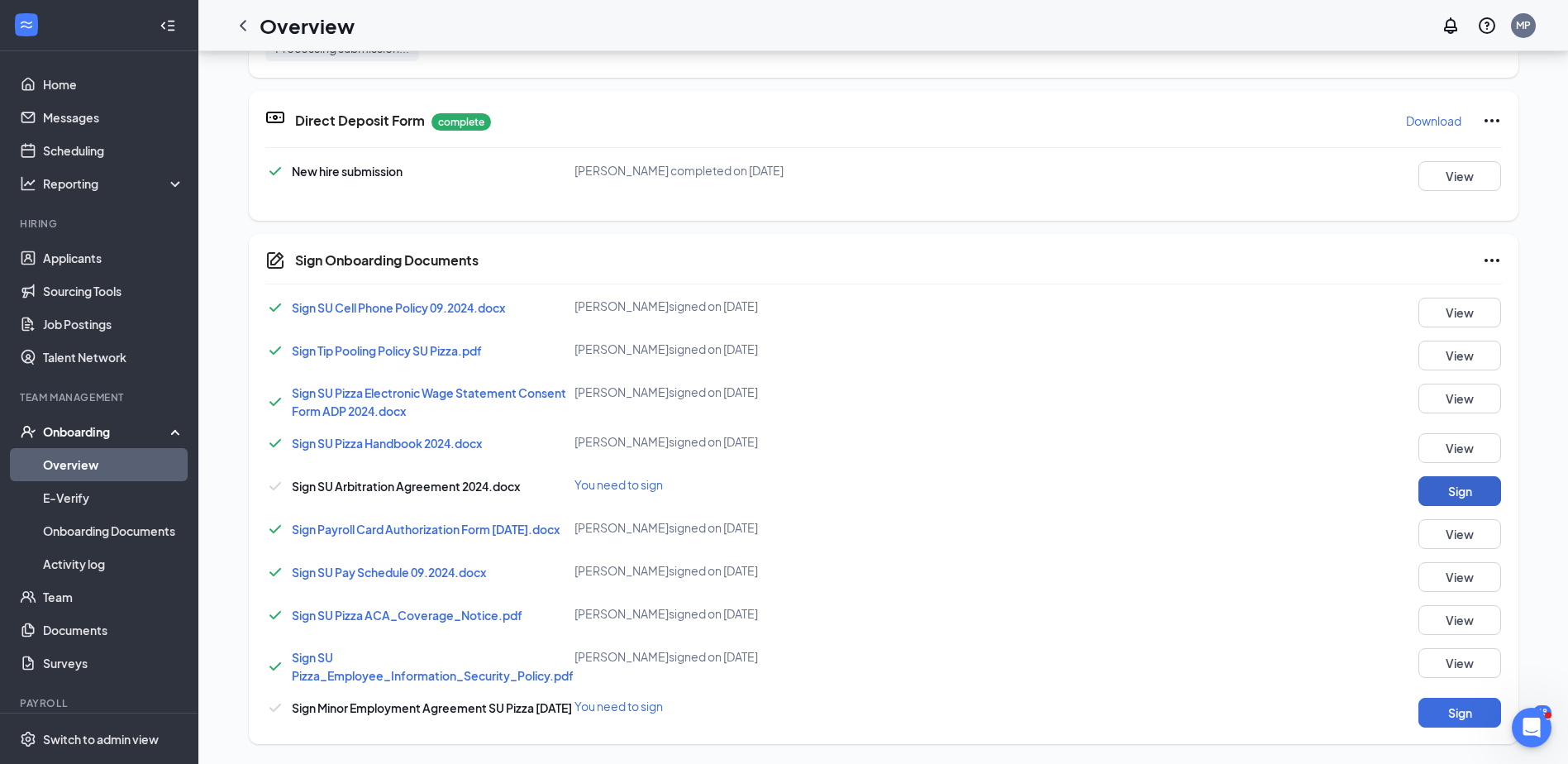
click at [1472, 481] on button "Sign" at bounding box center [1459, 491] width 83 height 30
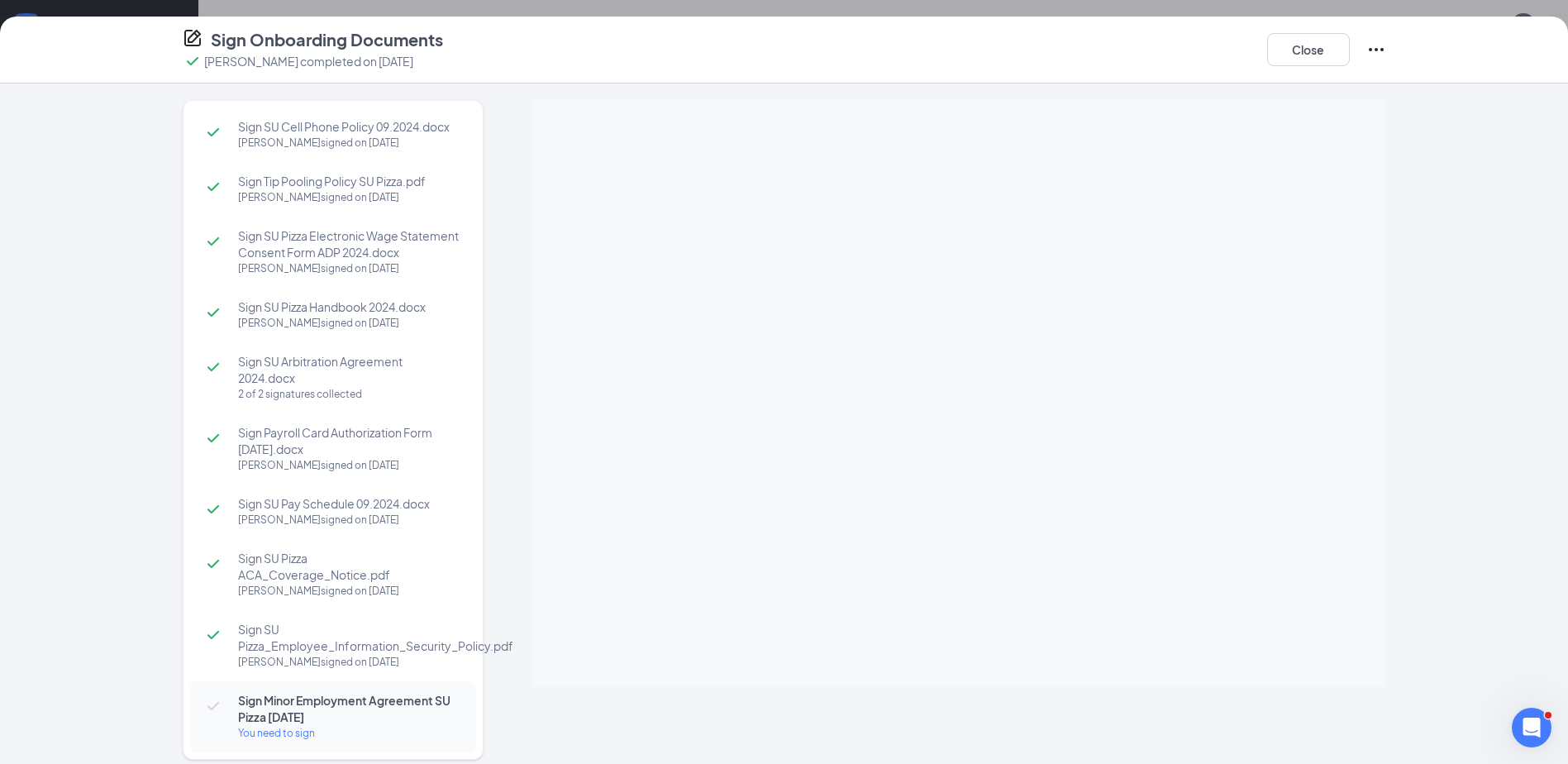
click at [962, 299] on div "Sign Onboarding Documents [PERSON_NAME] completed on [DATE] Close Sign SU Cell …" at bounding box center [784, 390] width 1568 height 747
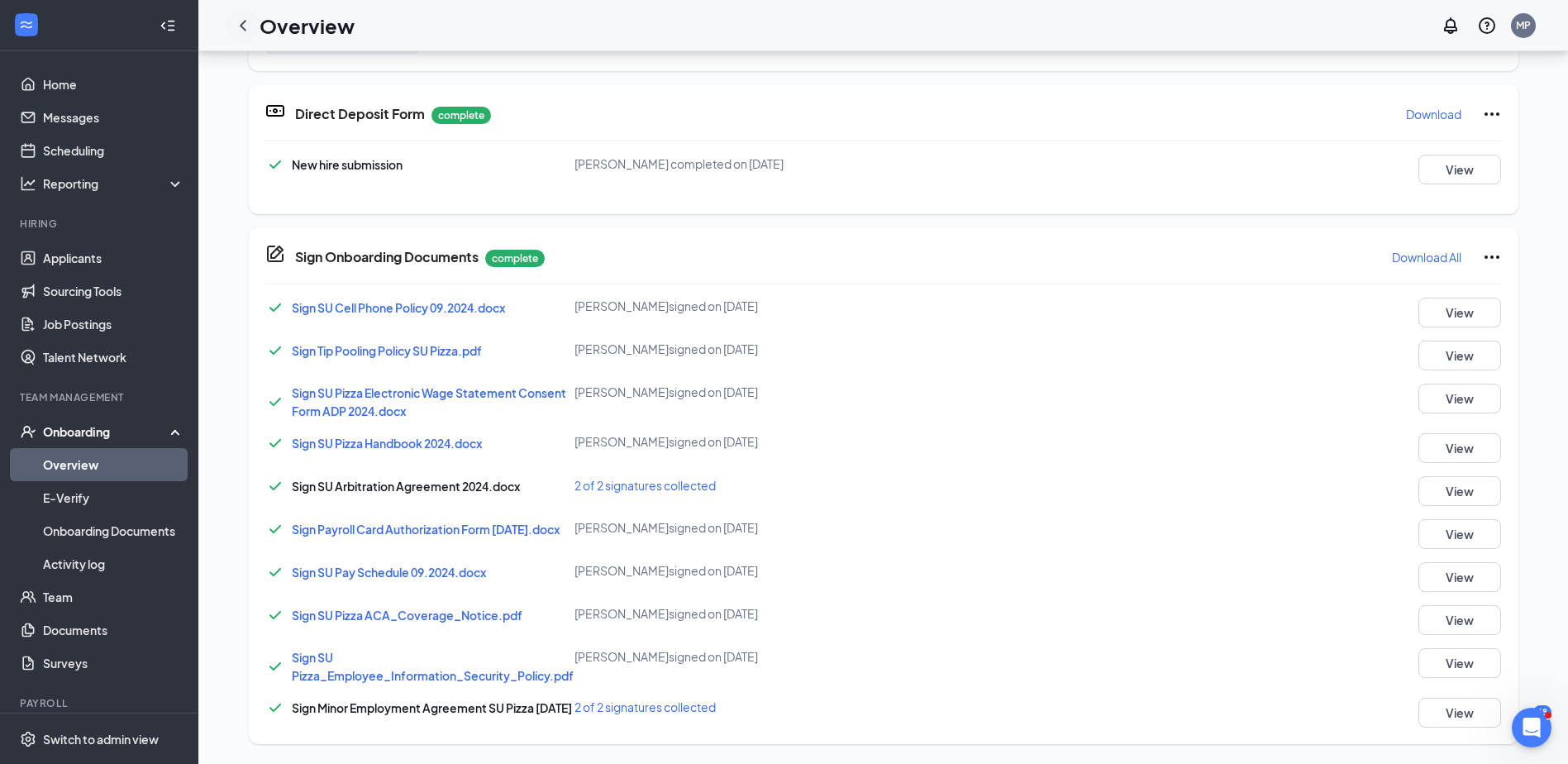
click at [244, 24] on icon "ChevronLeft" at bounding box center [243, 25] width 20 height 20
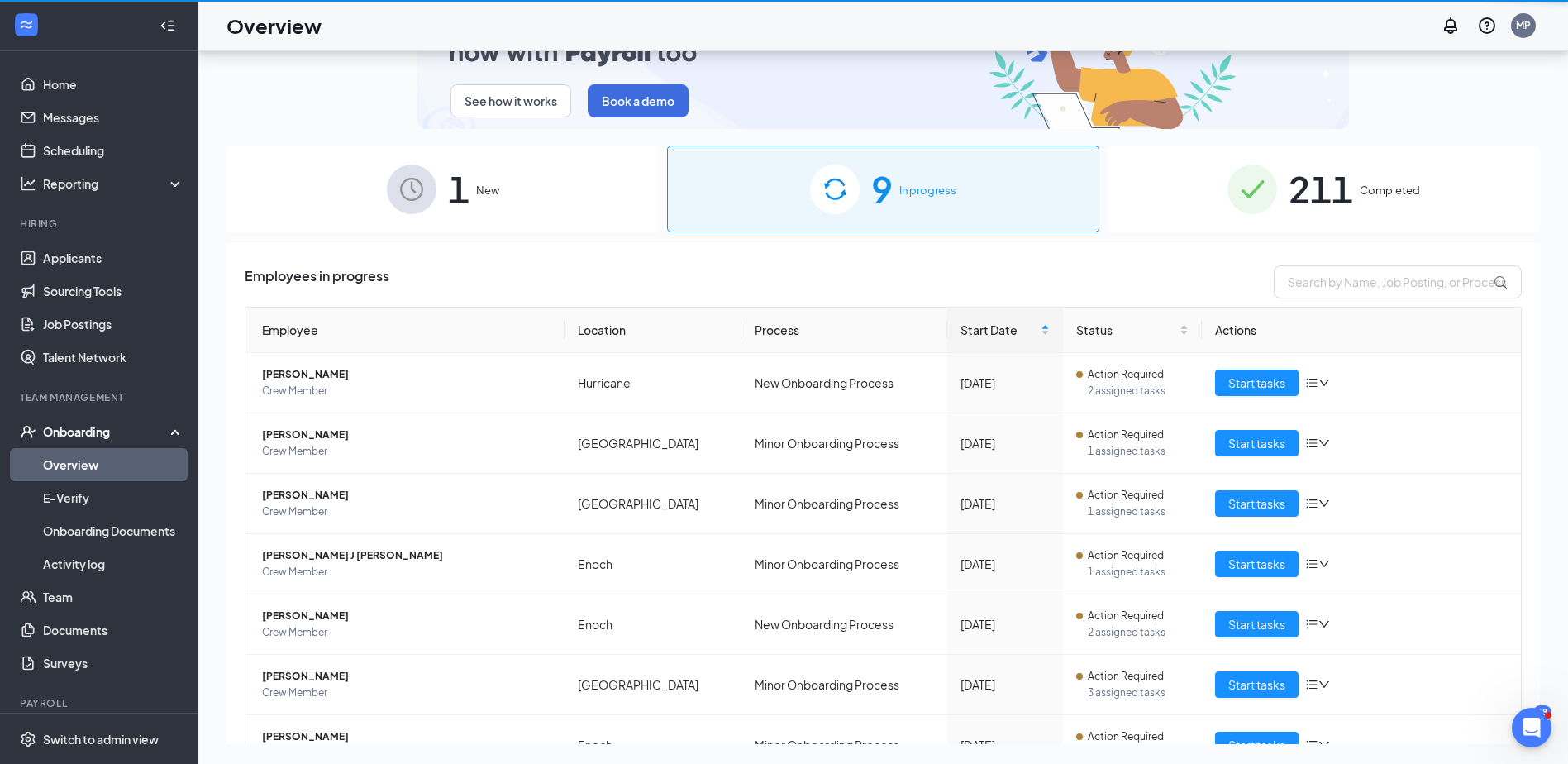
scroll to position [75, 0]
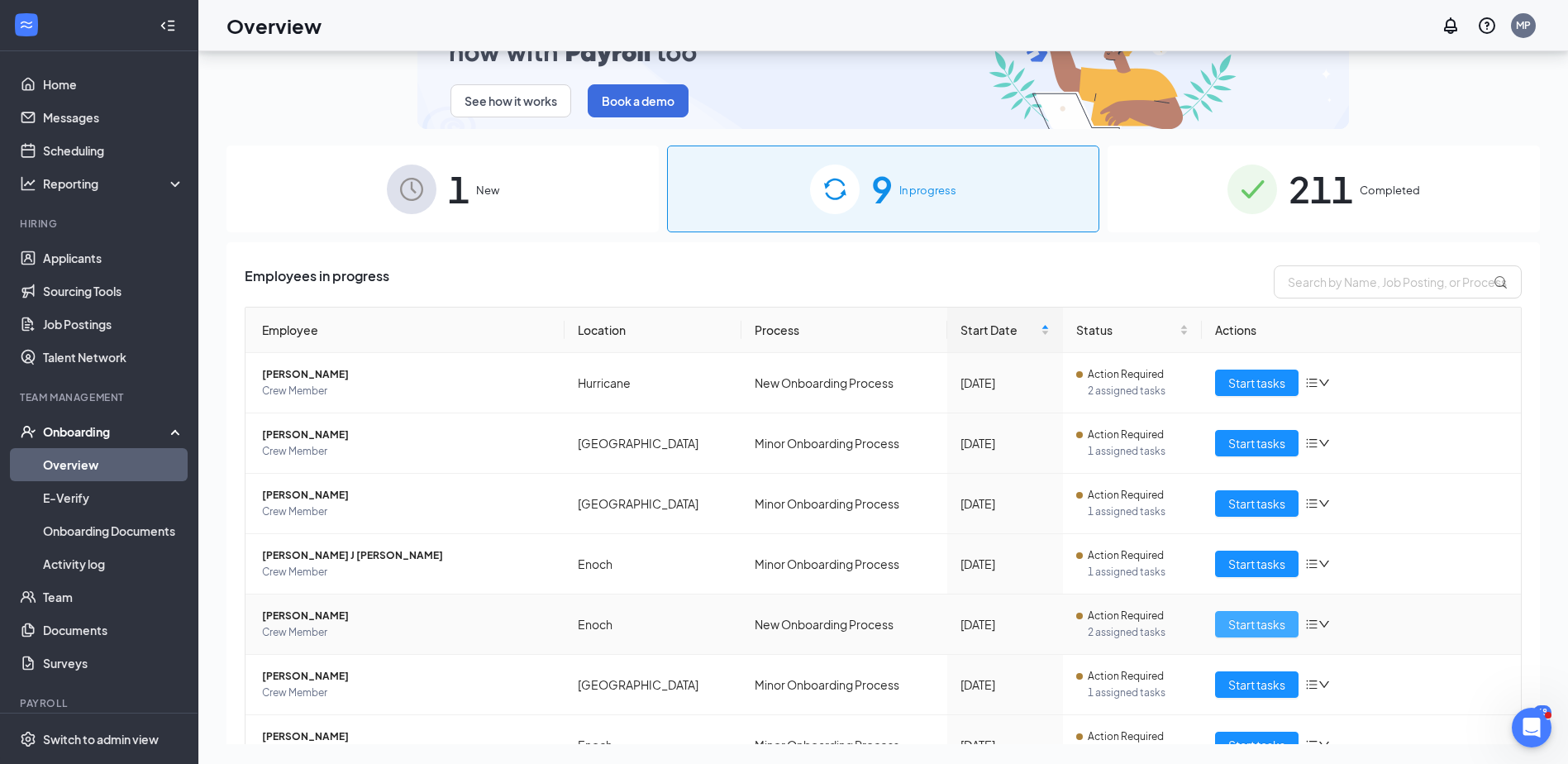
click at [1270, 623] on span "Start tasks" at bounding box center [1257, 624] width 57 height 18
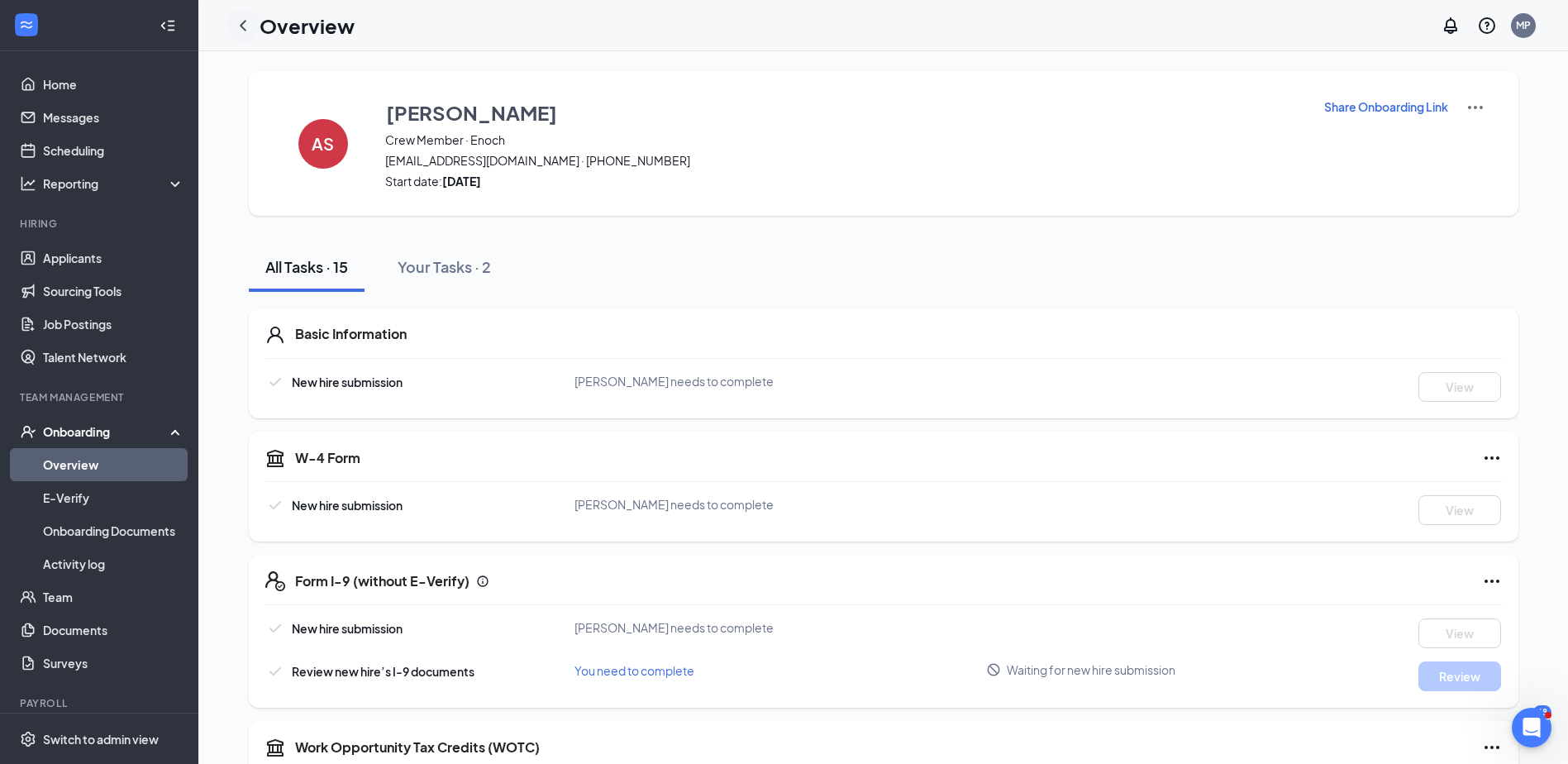
click at [245, 31] on icon "ChevronLeft" at bounding box center [243, 25] width 20 height 20
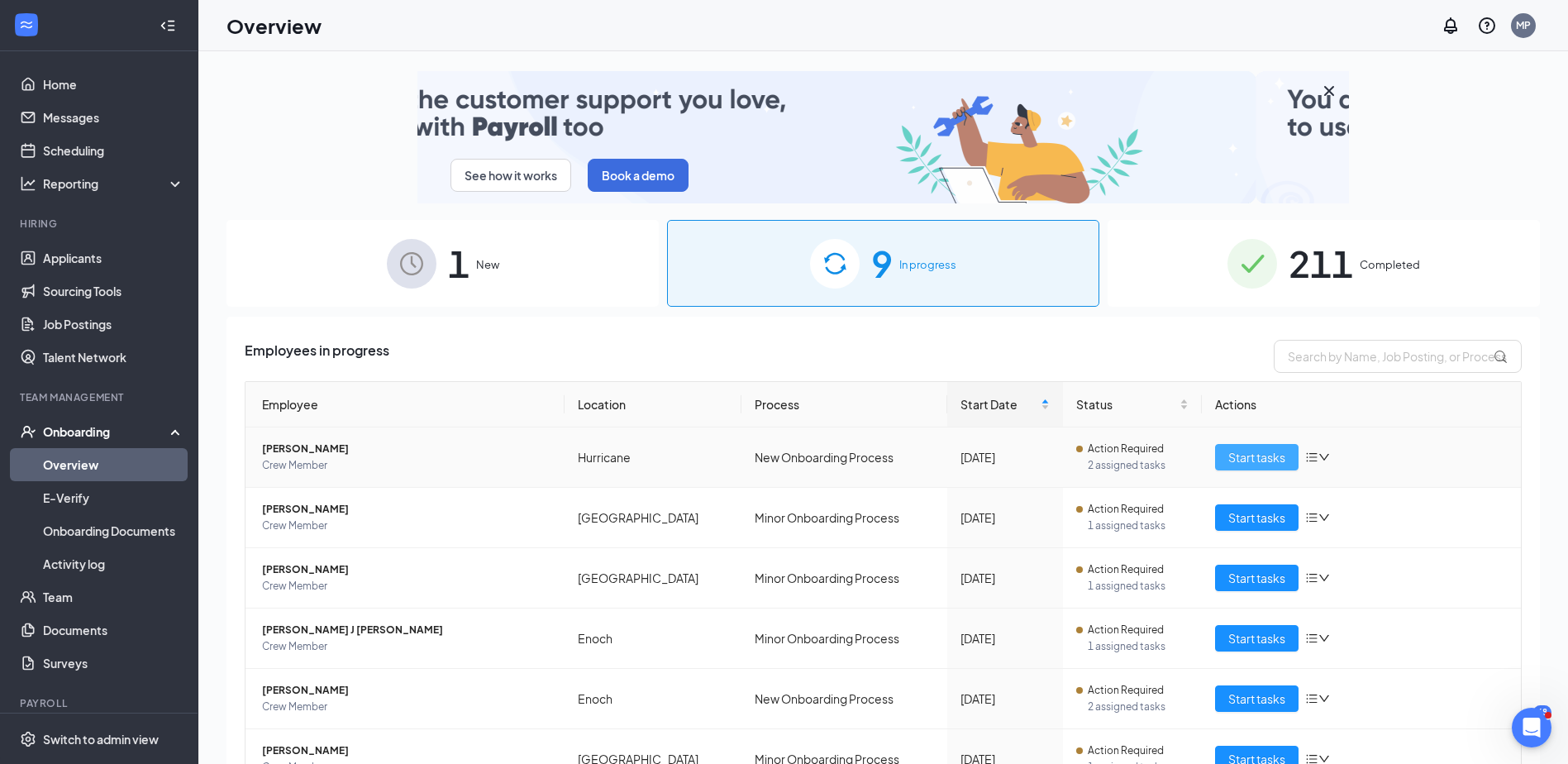
click at [1254, 459] on span "Start tasks" at bounding box center [1257, 457] width 57 height 18
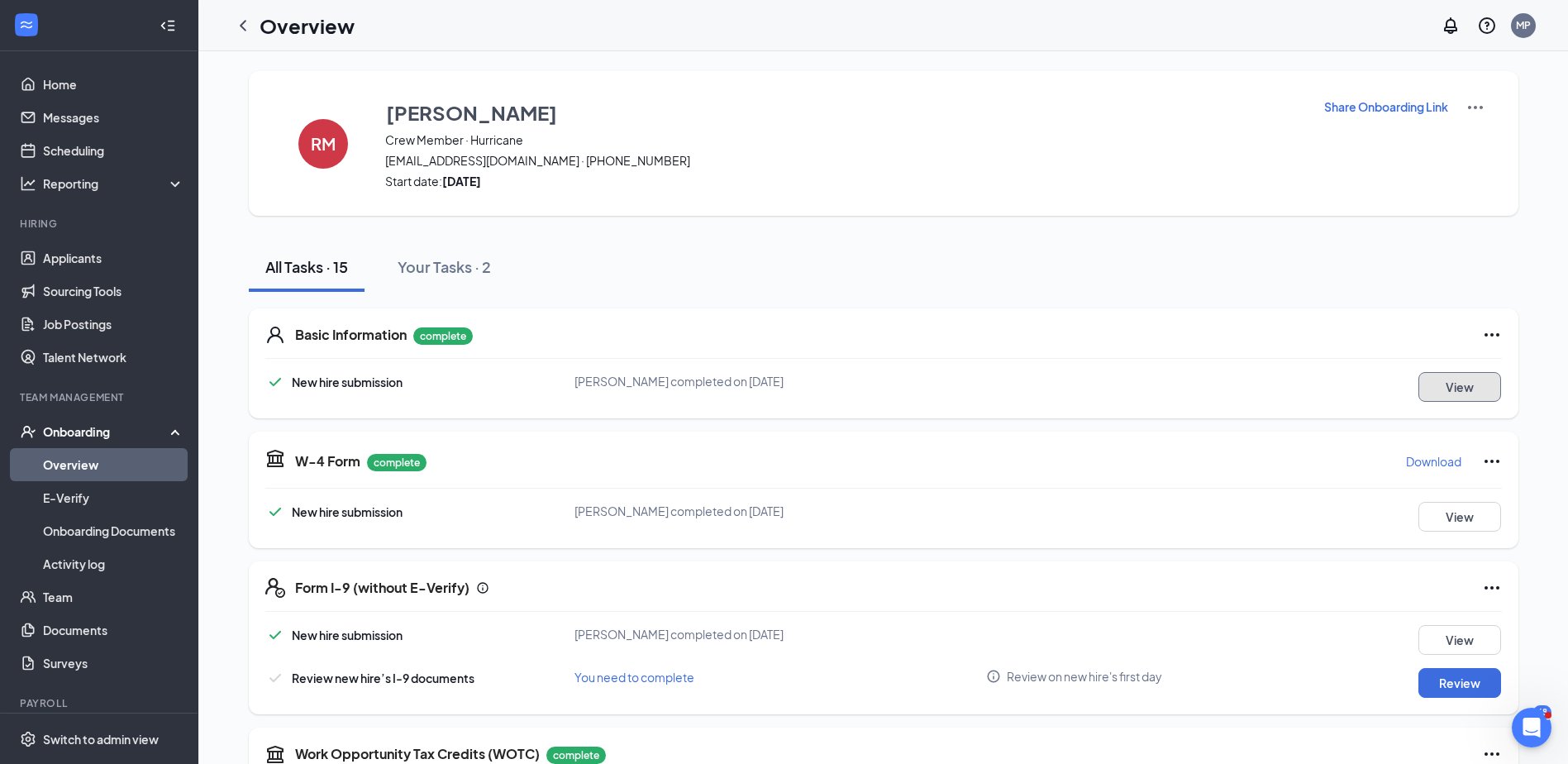
click at [1438, 383] on button "View" at bounding box center [1459, 387] width 83 height 30
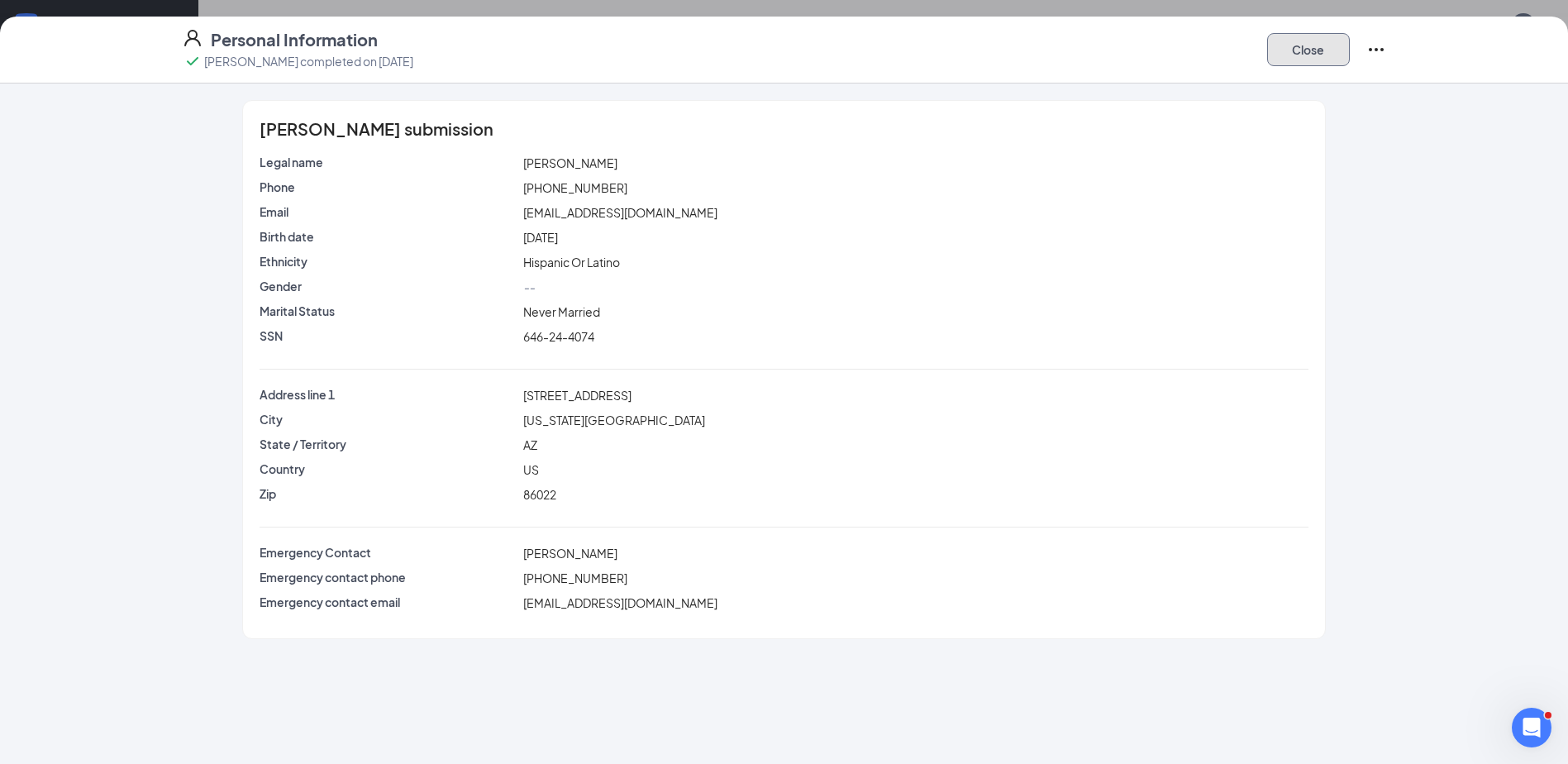
click at [1291, 48] on button "Close" at bounding box center [1308, 50] width 83 height 33
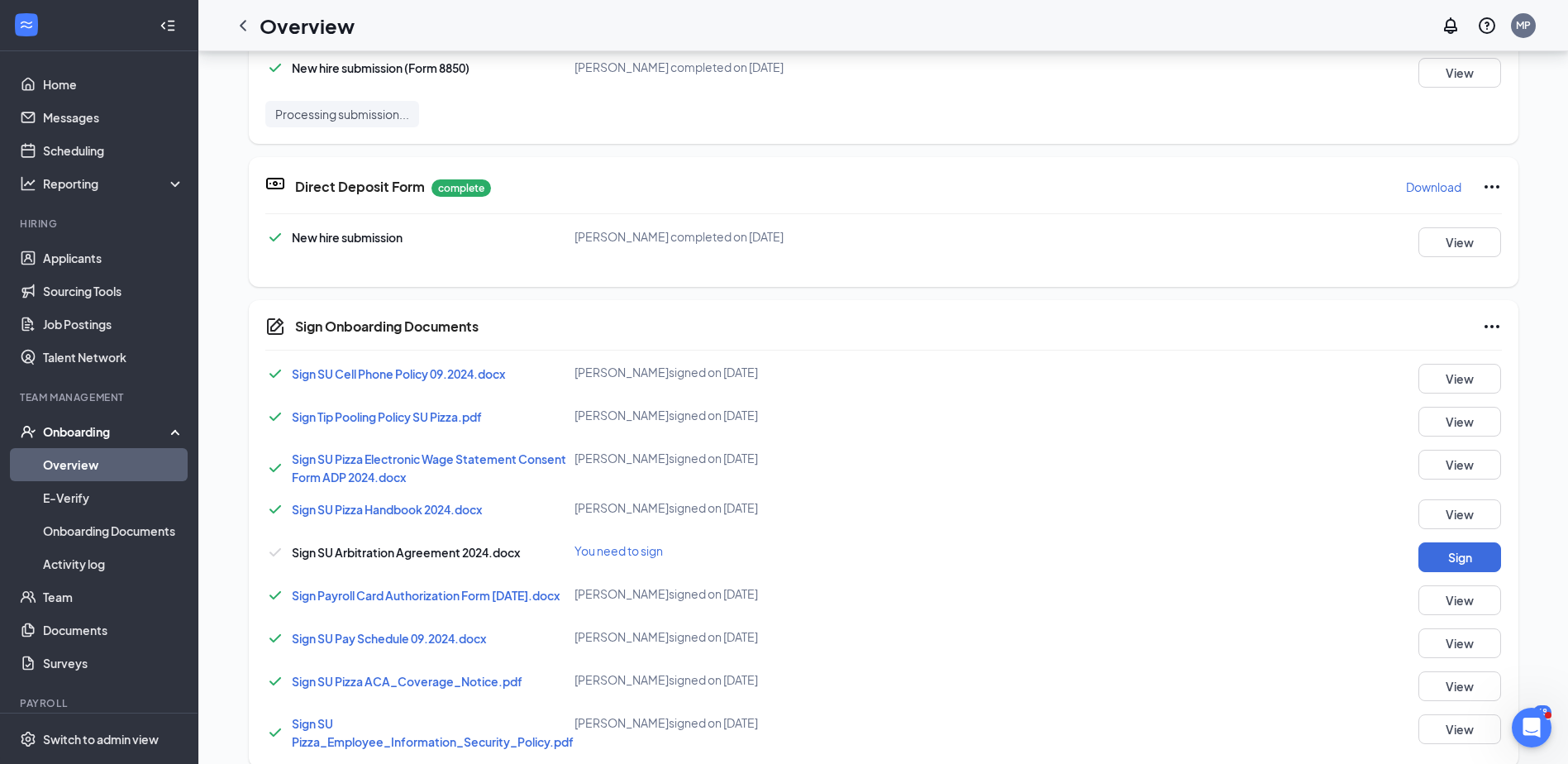
scroll to position [763, 0]
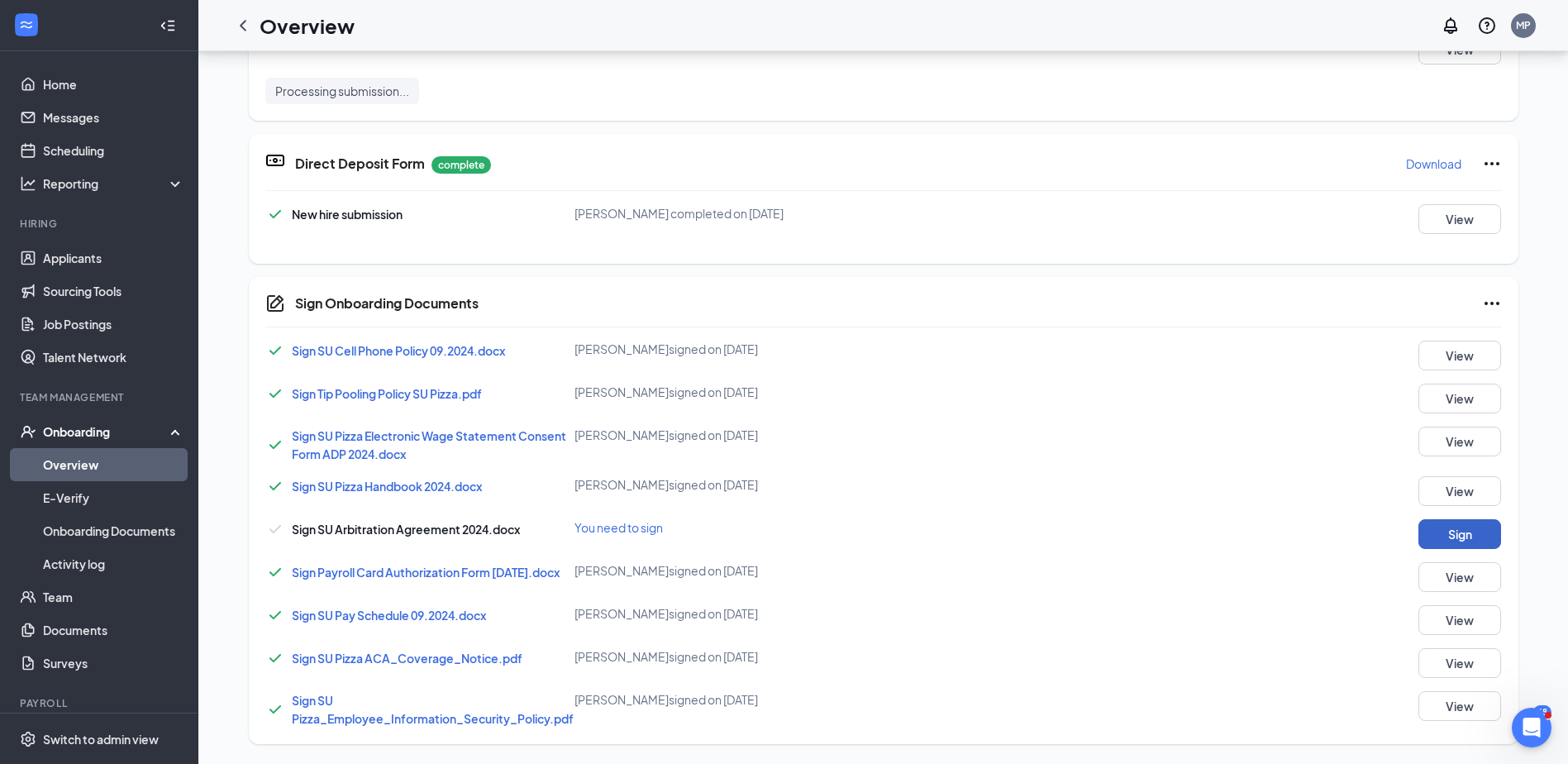
click at [1450, 529] on button "Sign" at bounding box center [1459, 534] width 83 height 30
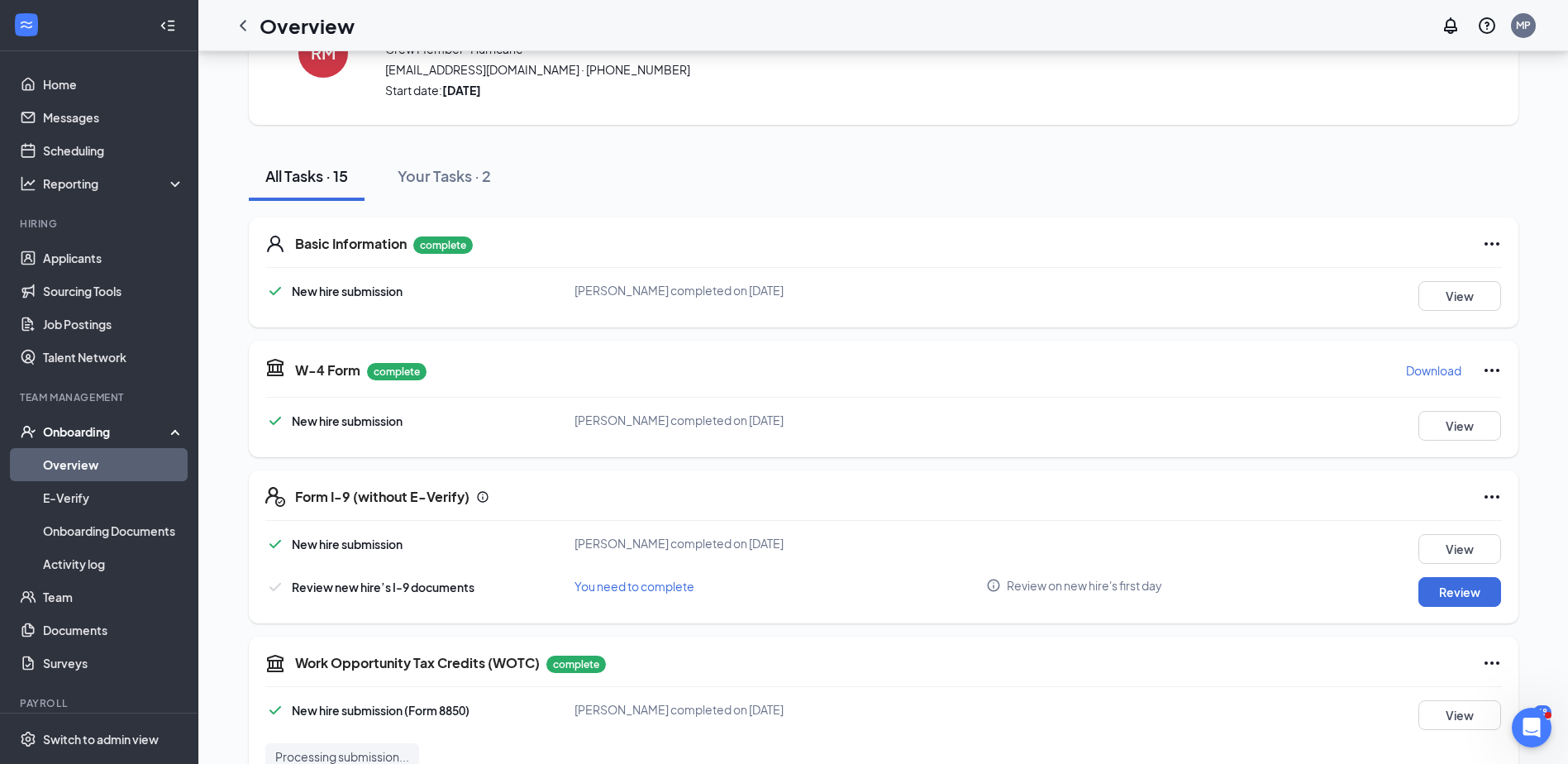
scroll to position [0, 0]
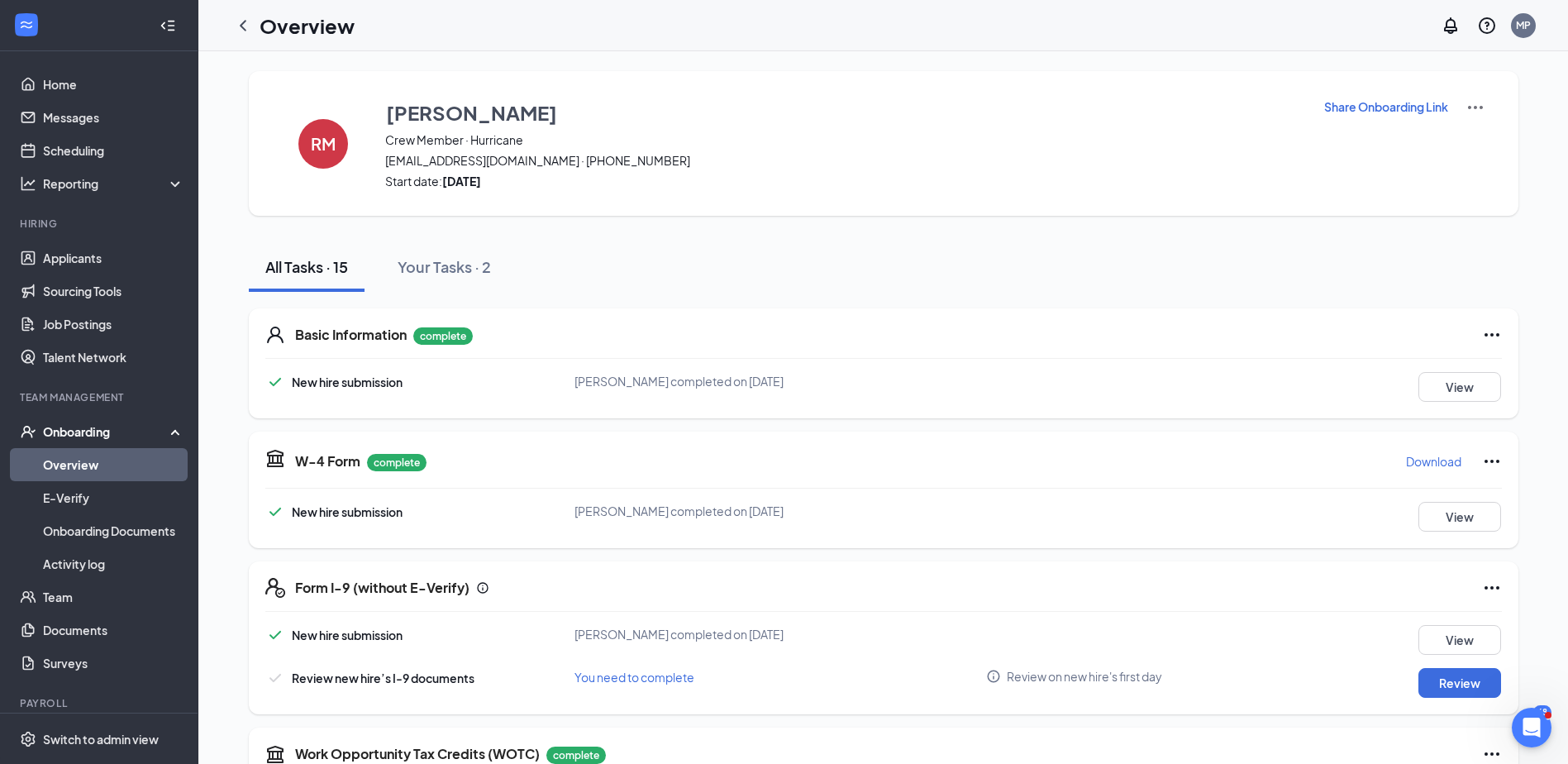
click at [84, 466] on link "Overview" at bounding box center [113, 465] width 141 height 33
